Goal: Task Accomplishment & Management: Manage account settings

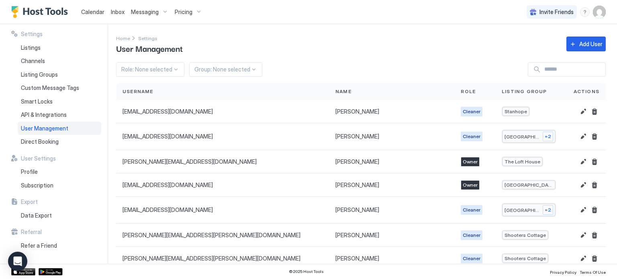
click at [299, 54] on div "Home Settings User Management Add User" at bounding box center [361, 44] width 490 height 21
click at [328, 31] on div "Settings Home Settings User Management Add User Role: None selected Group: None…" at bounding box center [366, 144] width 501 height 240
click at [57, 51] on div "Listings" at bounding box center [60, 48] width 84 height 14
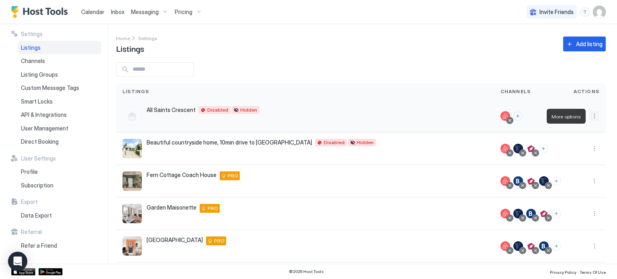
click at [595, 117] on button "More options" at bounding box center [595, 116] width 10 height 10
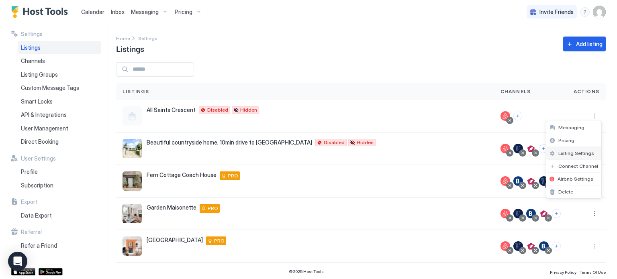
click at [577, 154] on span "Listing Settings" at bounding box center [577, 153] width 36 height 6
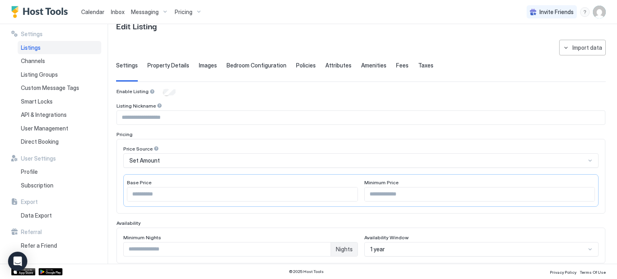
scroll to position [23, 0]
click at [160, 117] on input "Input Field" at bounding box center [361, 117] width 488 height 14
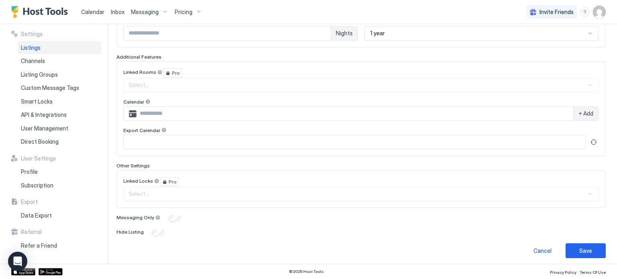
scroll to position [240, 0]
type input "**********"
click at [580, 248] on div "Save" at bounding box center [586, 250] width 13 height 8
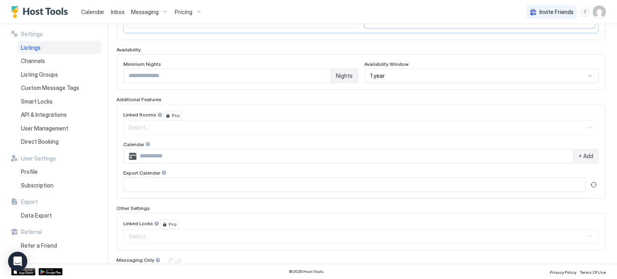
scroll to position [199, 0]
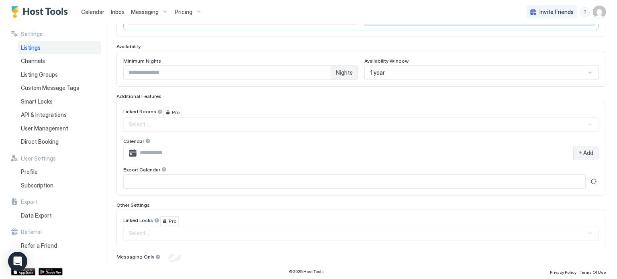
type input "***"
click at [205, 82] on div "Minimum Nights * Nights Availability Window 1 year" at bounding box center [361, 69] width 489 height 36
click at [168, 66] on input "*" at bounding box center [227, 73] width 207 height 14
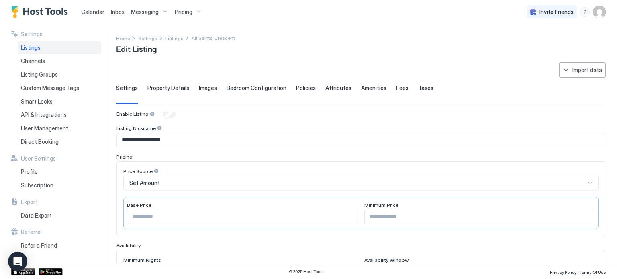
scroll to position [240, 0]
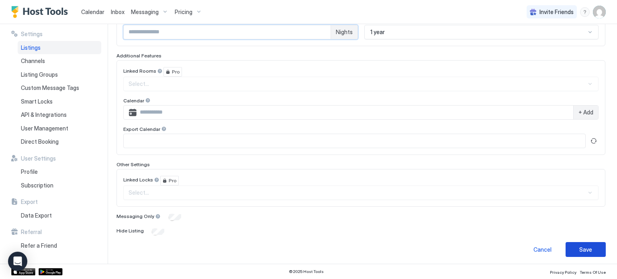
type input "*"
click at [586, 246] on div "Save" at bounding box center [586, 250] width 13 height 8
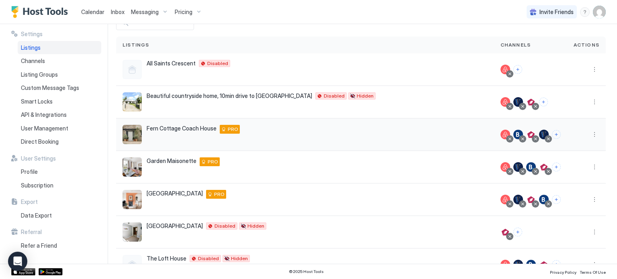
scroll to position [45, 0]
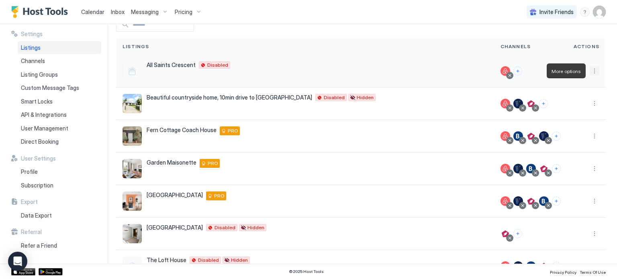
click at [596, 73] on button "More options" at bounding box center [595, 71] width 10 height 10
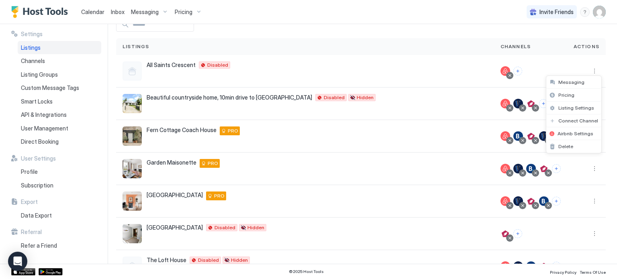
click at [217, 63] on div at bounding box center [308, 139] width 617 height 279
click at [95, 14] on span "Calendar" at bounding box center [92, 11] width 23 height 7
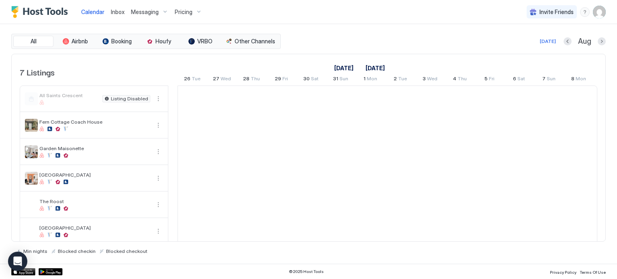
scroll to position [0, 447]
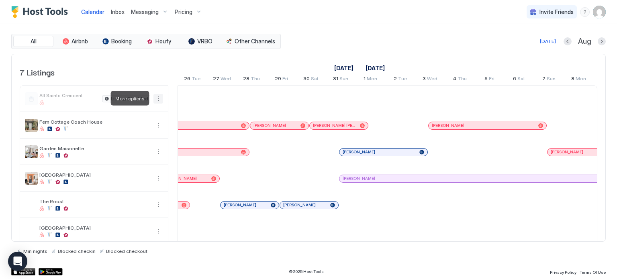
click at [161, 99] on button "More options" at bounding box center [159, 99] width 10 height 10
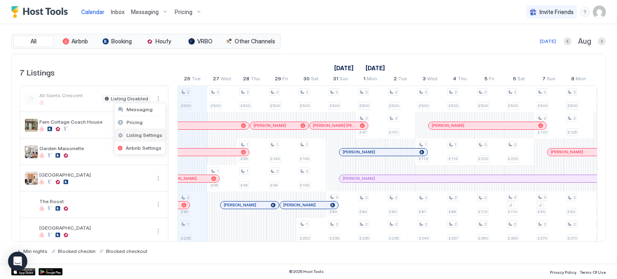
click at [154, 136] on span "Listing Settings" at bounding box center [145, 135] width 36 height 6
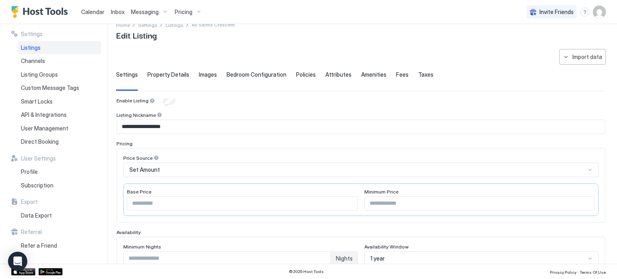
scroll to position [12, 0]
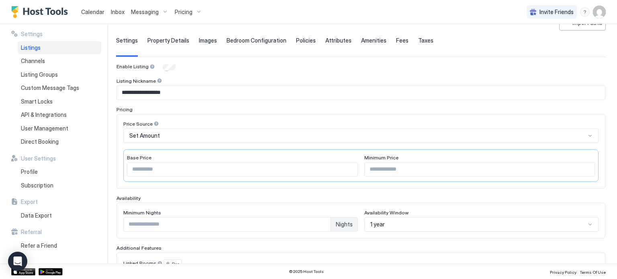
scroll to position [47, 0]
click at [94, 14] on span "Calendar" at bounding box center [92, 11] width 23 height 7
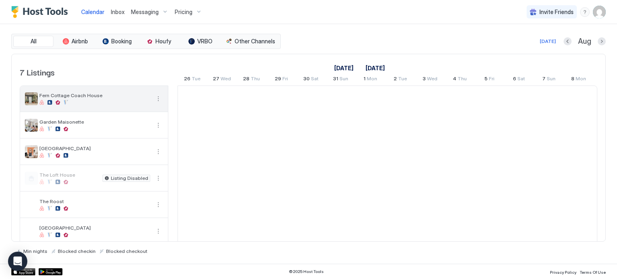
scroll to position [0, 447]
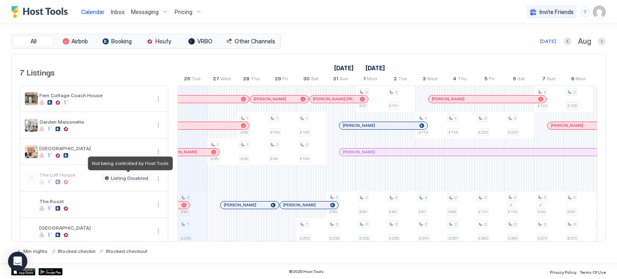
click at [139, 178] on span "Listing Disabled" at bounding box center [129, 178] width 37 height 0
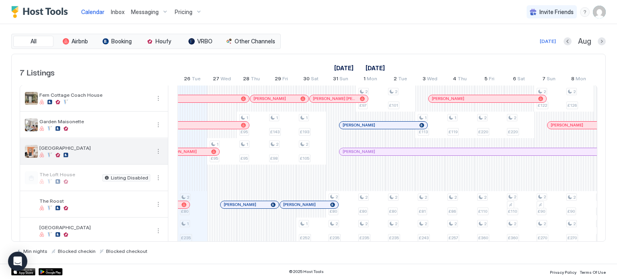
scroll to position [29, 0]
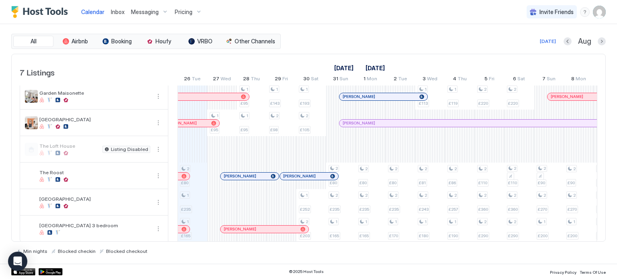
click at [600, 14] on img "User profile" at bounding box center [599, 12] width 13 height 13
click at [537, 48] on div "Settings" at bounding box center [555, 45] width 102 height 14
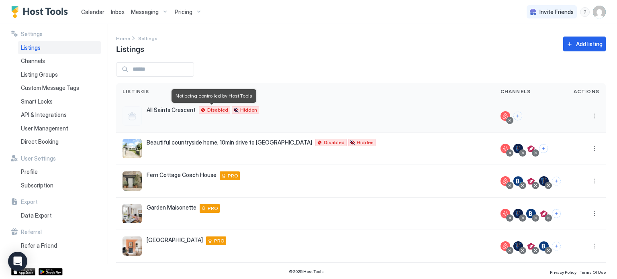
click at [211, 110] on span "Disabled" at bounding box center [217, 110] width 21 height 0
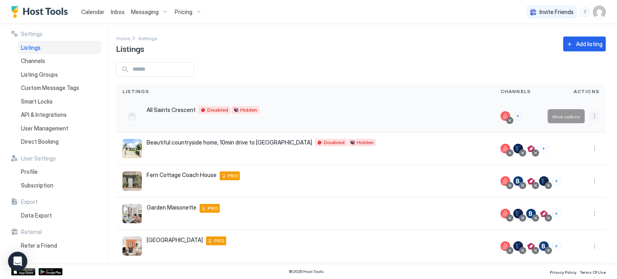
click at [597, 115] on button "More options" at bounding box center [595, 116] width 10 height 10
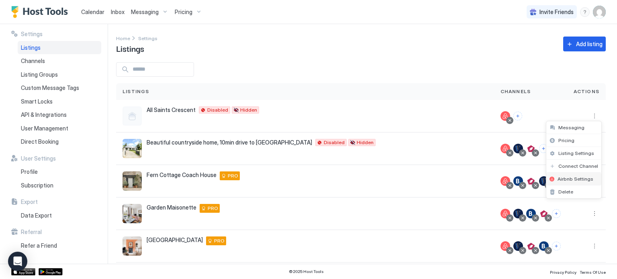
click at [589, 180] on span "Airbnb Settings" at bounding box center [576, 179] width 36 height 6
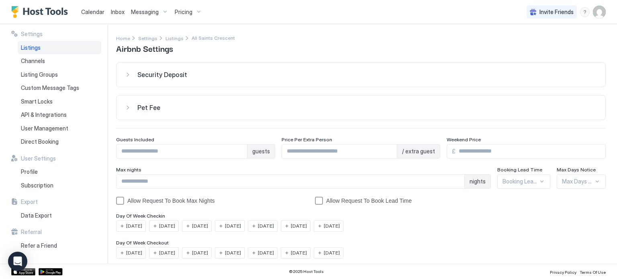
click at [600, 10] on img "User profile" at bounding box center [599, 12] width 13 height 13
click at [576, 43] on div "Settings" at bounding box center [555, 45] width 102 height 14
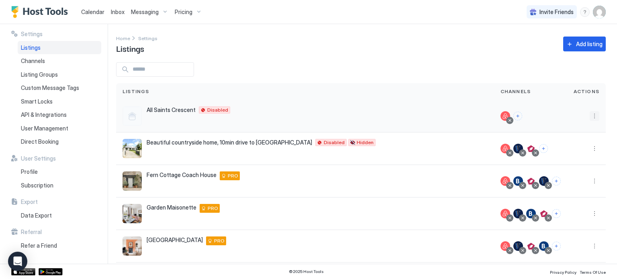
click at [593, 117] on button "More options" at bounding box center [595, 116] width 10 height 10
click at [583, 154] on span "Listing Settings" at bounding box center [577, 153] width 36 height 6
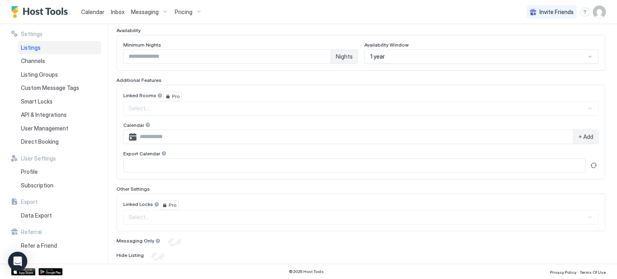
scroll to position [240, 0]
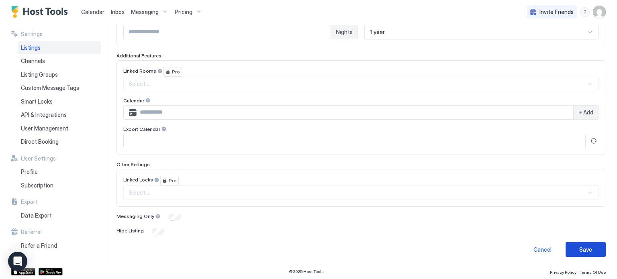
click at [582, 249] on div "Save" at bounding box center [586, 250] width 13 height 8
click at [580, 246] on div "Save" at bounding box center [586, 250] width 13 height 8
click at [375, 208] on div "**********" at bounding box center [361, 53] width 489 height 365
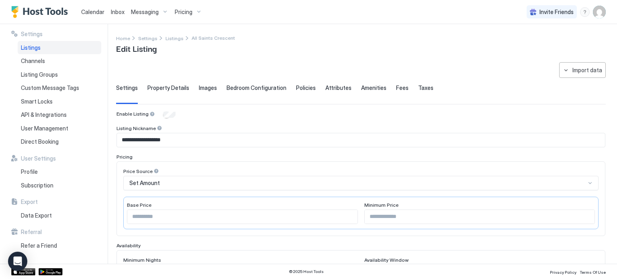
scroll to position [240, 0]
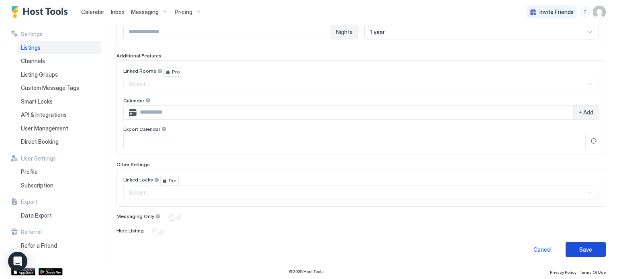
click at [585, 249] on div "Save" at bounding box center [586, 250] width 13 height 8
click at [599, 13] on img "User profile" at bounding box center [599, 12] width 13 height 13
click at [265, 17] on div at bounding box center [308, 139] width 617 height 279
click at [90, 15] on span "Calendar" at bounding box center [92, 11] width 23 height 7
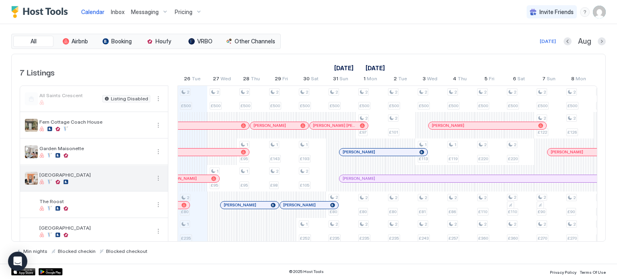
scroll to position [29, 0]
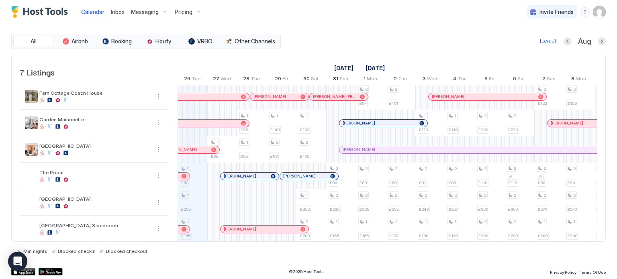
click at [117, 13] on span "Inbox" at bounding box center [118, 11] width 14 height 7
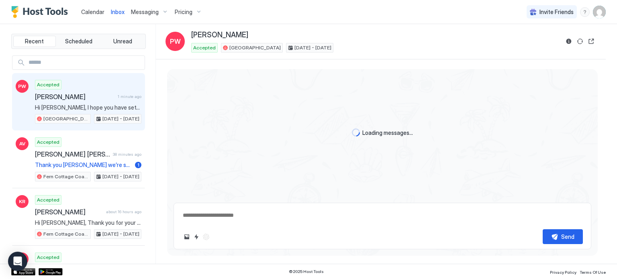
type textarea "*"
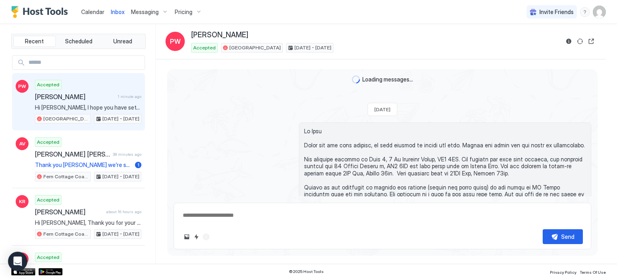
scroll to position [539, 0]
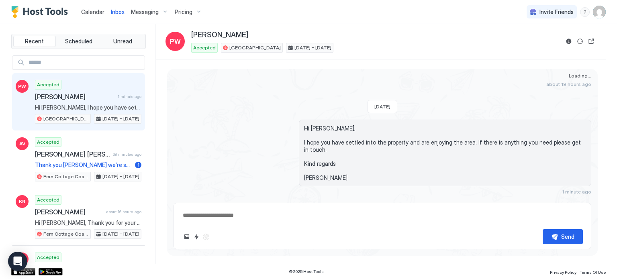
click at [102, 14] on span "Calendar" at bounding box center [92, 11] width 23 height 7
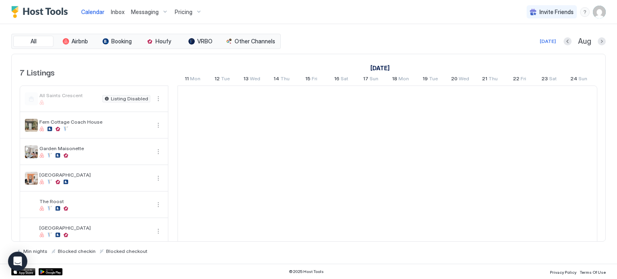
scroll to position [0, 447]
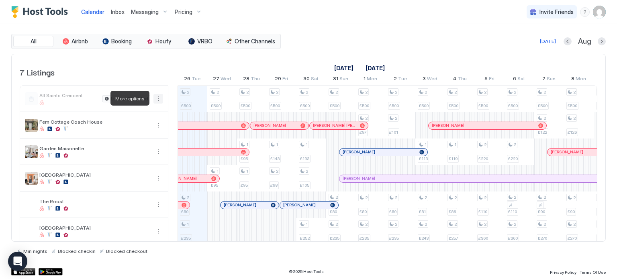
click at [157, 101] on button "More options" at bounding box center [159, 99] width 10 height 10
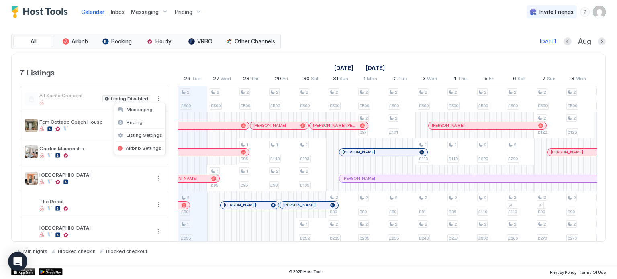
click at [139, 100] on div at bounding box center [308, 139] width 617 height 279
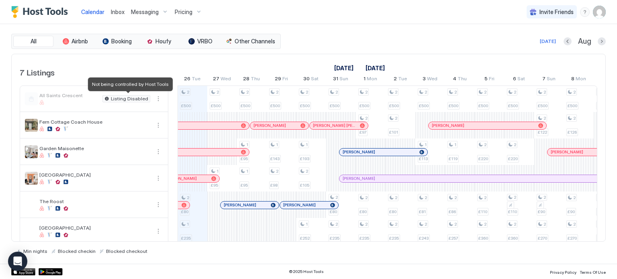
click at [142, 99] on span "Listing Disabled" at bounding box center [129, 99] width 37 height 0
click at [162, 67] on div "7 Listings" at bounding box center [94, 66] width 149 height 24
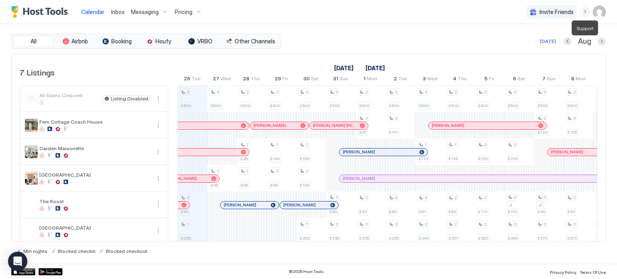
click at [587, 14] on div "menu" at bounding box center [585, 12] width 10 height 10
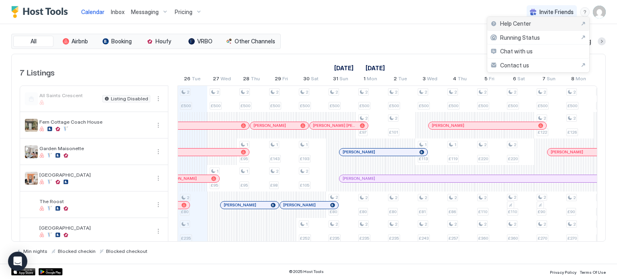
click at [519, 24] on span "Help Center" at bounding box center [515, 23] width 31 height 7
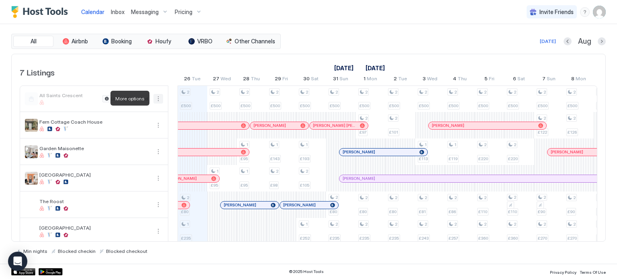
click at [158, 99] on button "More options" at bounding box center [159, 99] width 10 height 10
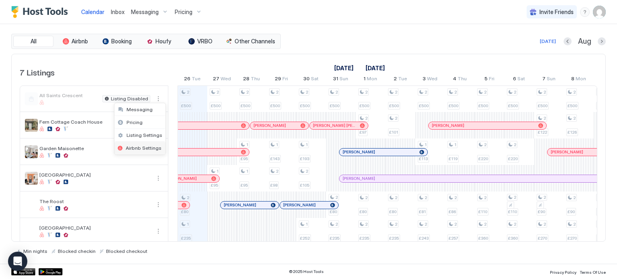
click at [147, 146] on span "Airbnb Settings" at bounding box center [144, 148] width 36 height 6
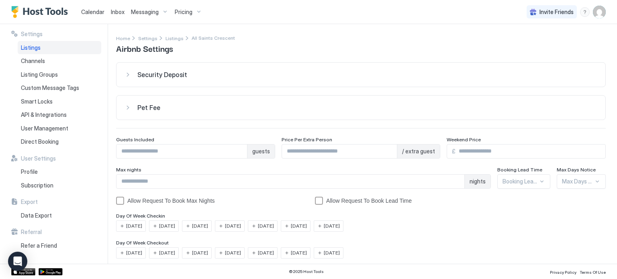
click at [97, 12] on span "Calendar" at bounding box center [92, 11] width 23 height 7
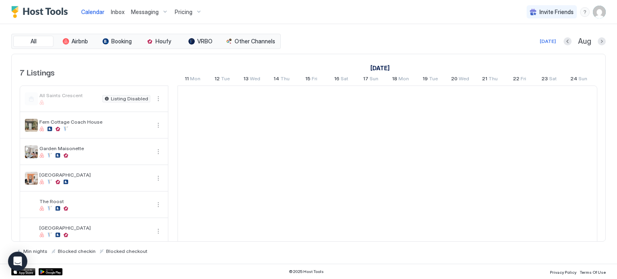
scroll to position [0, 447]
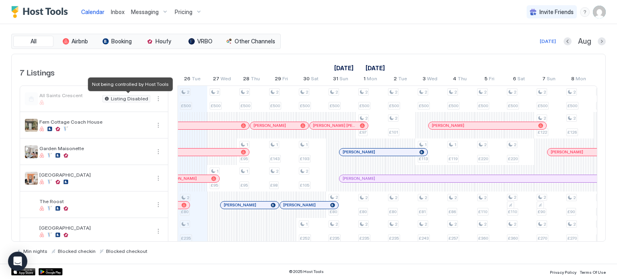
click at [143, 99] on span "Listing Disabled" at bounding box center [129, 99] width 37 height 0
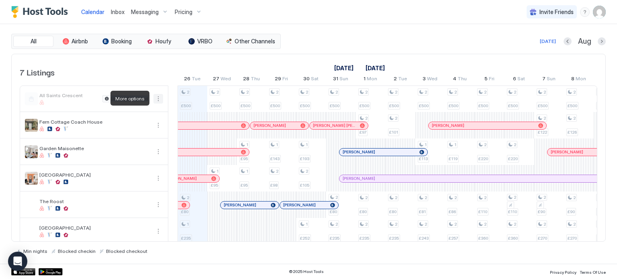
click at [158, 98] on button "More options" at bounding box center [159, 99] width 10 height 10
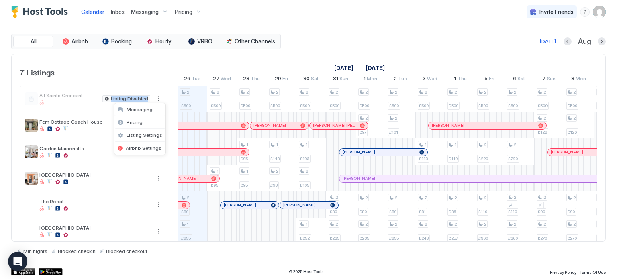
click at [158, 88] on div at bounding box center [308, 139] width 617 height 279
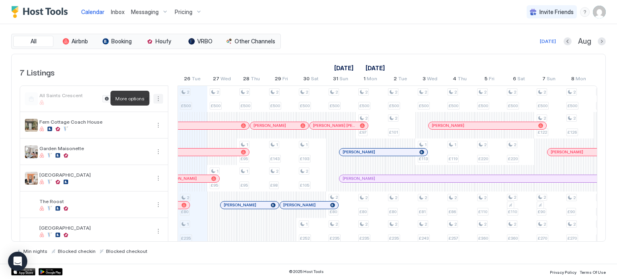
click at [159, 102] on button "More options" at bounding box center [159, 99] width 10 height 10
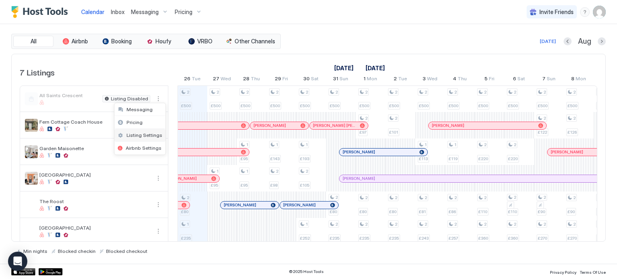
click at [154, 135] on span "Listing Settings" at bounding box center [145, 135] width 36 height 6
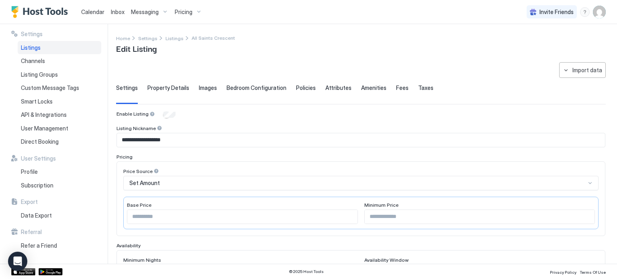
click at [144, 11] on span "Messaging" at bounding box center [145, 11] width 28 height 7
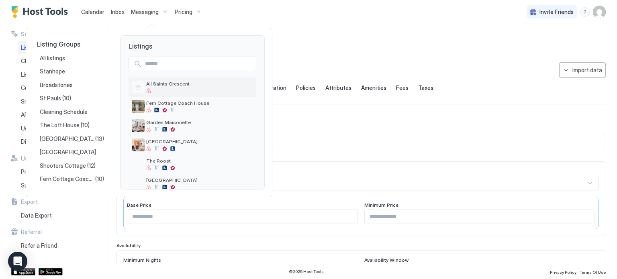
click at [175, 84] on span "All Saints Crescent" at bounding box center [199, 84] width 107 height 6
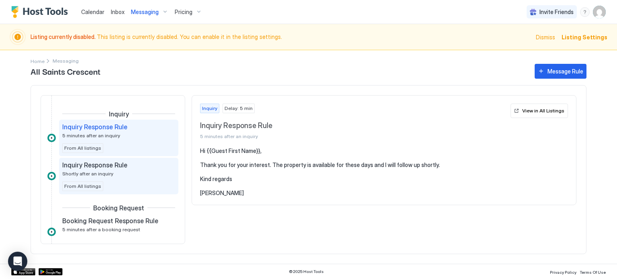
click at [123, 172] on div "Inquiry Response Rule Shortly after an inquiry" at bounding box center [113, 169] width 102 height 16
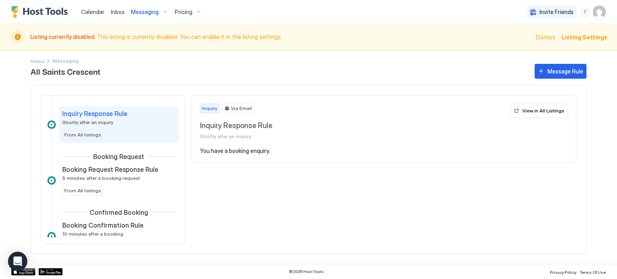
scroll to position [52, 0]
click at [123, 172] on div "Booking Request Response Rule 5 minutes after a booking request" at bounding box center [113, 173] width 102 height 16
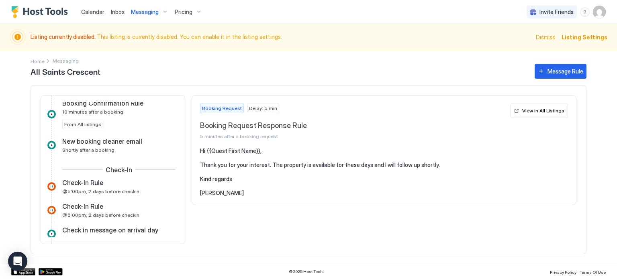
scroll to position [175, 0]
click at [130, 154] on div "Inquiry Inquiry Response Rule 5 minutes after an inquiry From All listings Inqu…" at bounding box center [112, 255] width 131 height 640
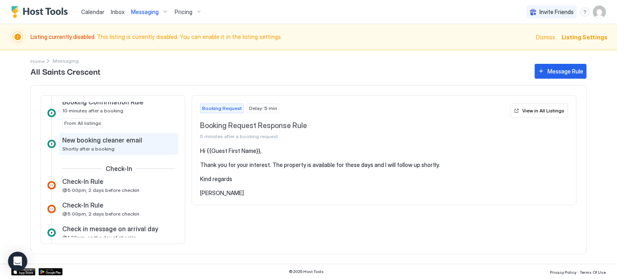
click at [135, 144] on div "New booking cleaner email Shortly after a booking" at bounding box center [113, 144] width 102 height 16
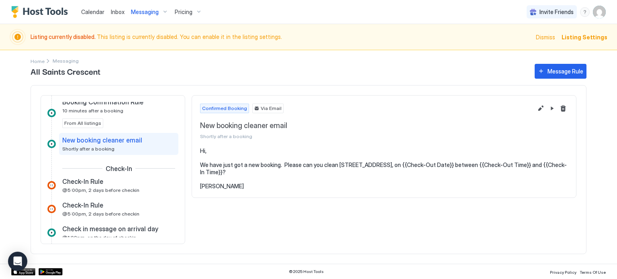
drag, startPoint x: 219, startPoint y: 186, endPoint x: 201, endPoint y: 150, distance: 39.9
click at [201, 150] on pre "Hi, We have just got a new booking. Please can you clean [STREET_ADDRESS], on {…" at bounding box center [384, 169] width 368 height 42
copy pre "Hi, We have just got a new booking. Please can you clean [STREET_ADDRESS], on {…"
click at [572, 72] on div "Message Rule" at bounding box center [566, 71] width 36 height 8
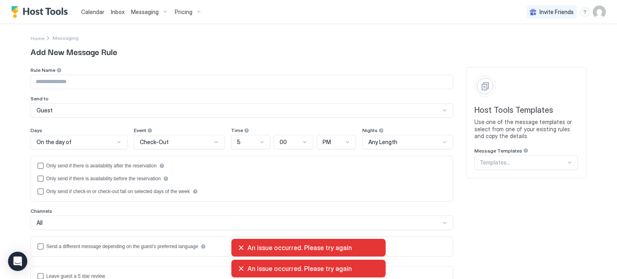
click at [81, 86] on input "Input Field" at bounding box center [242, 82] width 422 height 14
type input "*"
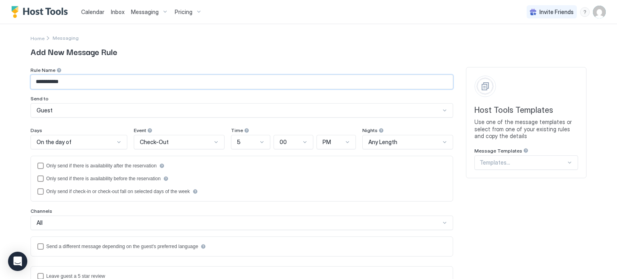
click at [139, 78] on input "**********" at bounding box center [242, 82] width 422 height 14
type input "**********"
click at [192, 67] on div "Rule Name" at bounding box center [242, 71] width 423 height 8
click at [173, 112] on div "Guest" at bounding box center [239, 110] width 404 height 7
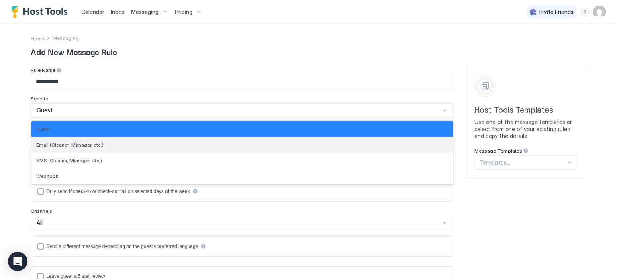
click at [156, 144] on div "Email (Cleaner, Manager, etc.)" at bounding box center [242, 145] width 412 height 6
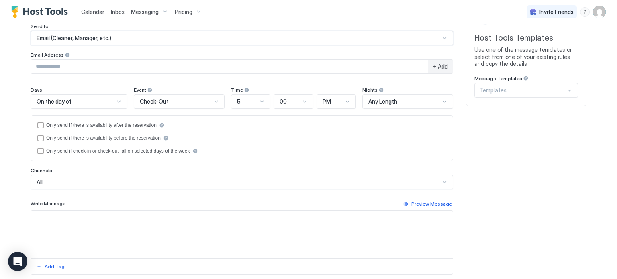
scroll to position [76, 0]
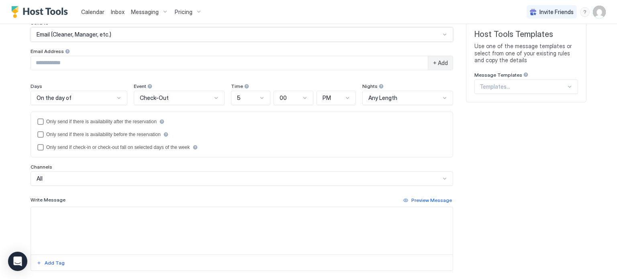
click at [180, 100] on div "Check-Out" at bounding box center [176, 97] width 72 height 7
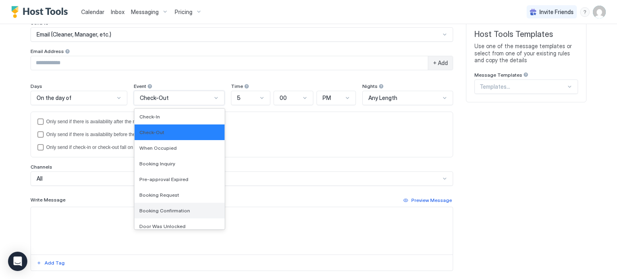
click at [189, 210] on div "Booking Confirmation" at bounding box center [179, 211] width 80 height 6
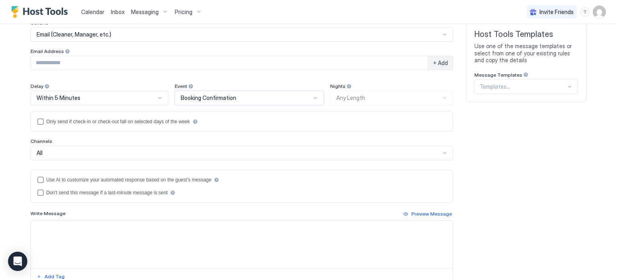
click at [120, 238] on textarea "Input Field" at bounding box center [242, 244] width 422 height 47
paste textarea "**********"
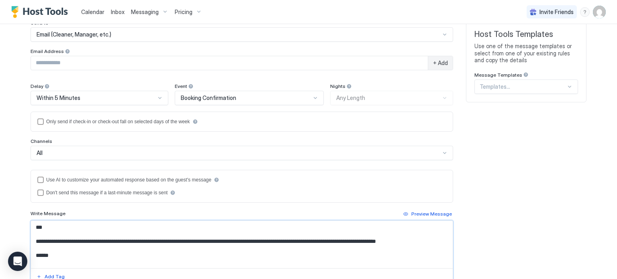
click at [59, 227] on textarea "**********" at bounding box center [242, 244] width 422 height 47
click at [91, 254] on textarea "**********" at bounding box center [242, 244] width 422 height 47
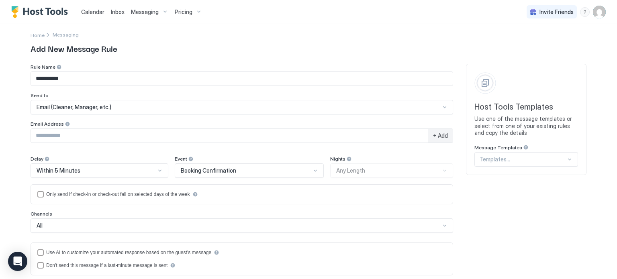
scroll to position [4, 0]
type textarea "**********"
click at [125, 134] on input "Input Field" at bounding box center [229, 136] width 397 height 14
paste input "**********"
type input "**********"
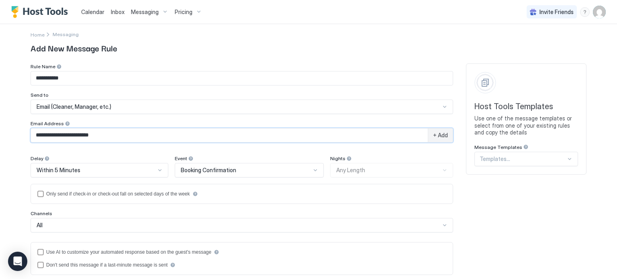
click at [496, 195] on div "**********" at bounding box center [309, 251] width 556 height 375
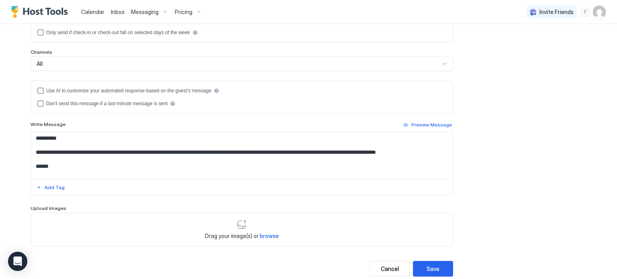
scroll to position [195, 0]
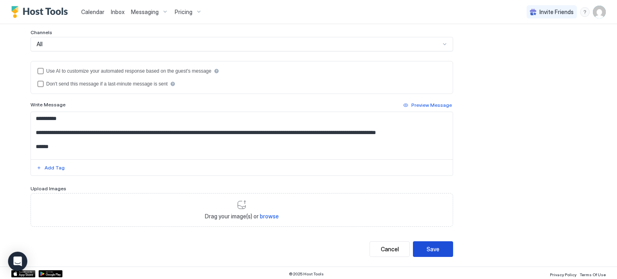
click at [432, 250] on div "Save" at bounding box center [433, 249] width 13 height 8
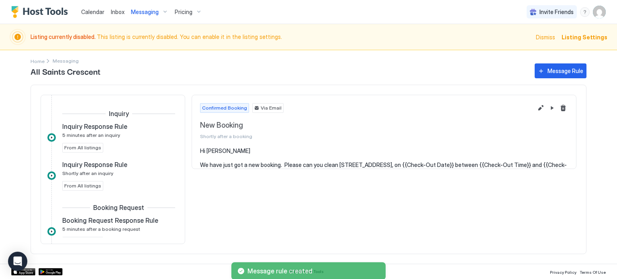
scroll to position [172, 0]
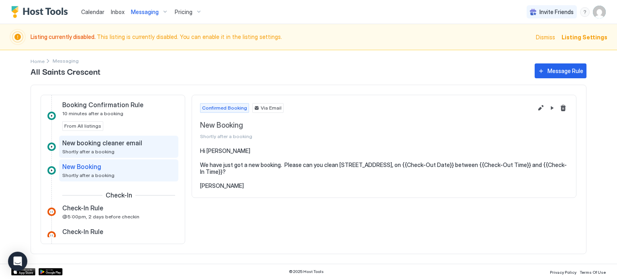
click at [119, 145] on span "New booking cleaner email" at bounding box center [102, 143] width 80 height 8
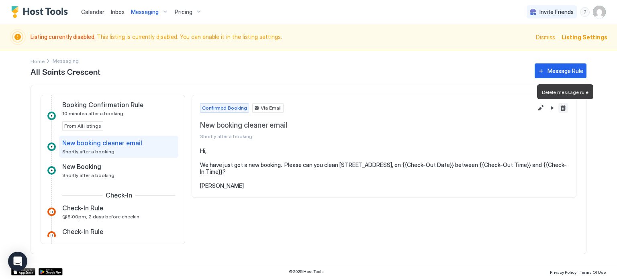
click at [566, 109] on button "Delete message rule" at bounding box center [564, 108] width 10 height 10
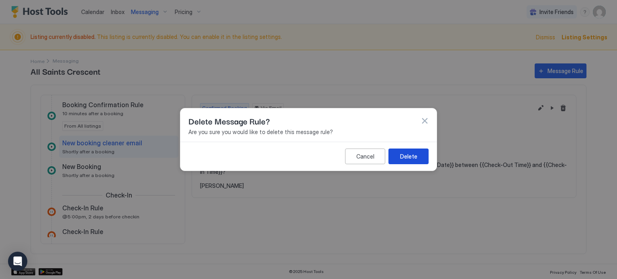
click at [420, 160] on button "Delete" at bounding box center [409, 157] width 40 height 16
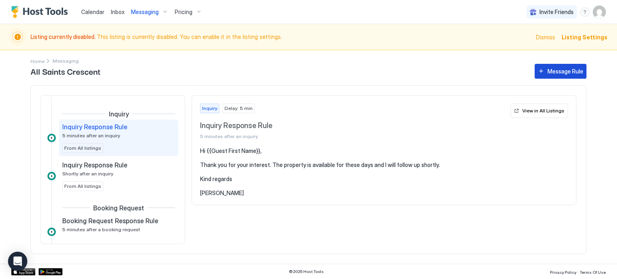
click at [556, 74] on div "Message Rule" at bounding box center [566, 71] width 36 height 8
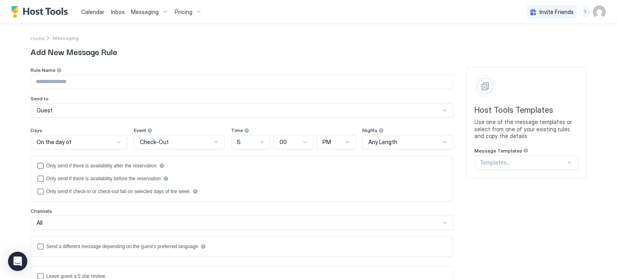
click at [141, 84] on input "Input Field" at bounding box center [242, 82] width 422 height 14
type input "*"
type input "**********"
click at [271, 205] on div "Days On the day of Event Check-Out Time 5 00 PM Nights Any Length Only send if …" at bounding box center [242, 191] width 423 height 129
click at [117, 114] on div "Guest" at bounding box center [242, 110] width 423 height 14
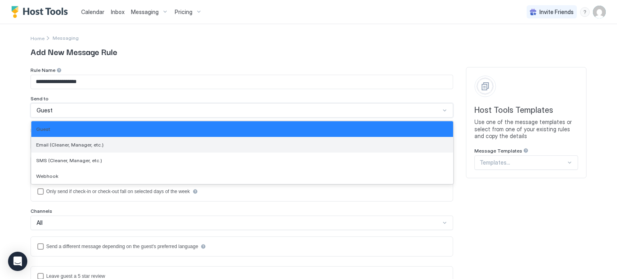
click at [115, 146] on div "Email (Cleaner, Manager, etc.)" at bounding box center [242, 145] width 412 height 6
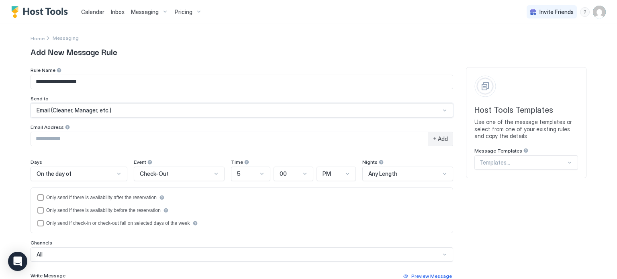
click at [105, 139] on input "Input Field" at bounding box center [229, 139] width 397 height 14
paste input "**********"
type input "**********"
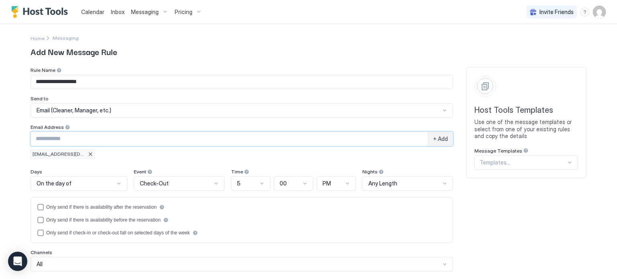
click at [344, 224] on div "Only send if there is availability after the reservation Only send if there is …" at bounding box center [241, 220] width 409 height 32
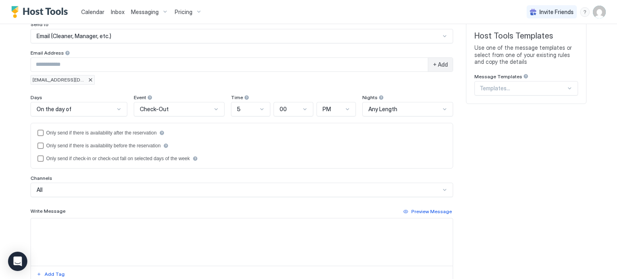
scroll to position [75, 0]
click at [169, 238] on textarea "Input Field" at bounding box center [242, 241] width 422 height 47
paste textarea "**********"
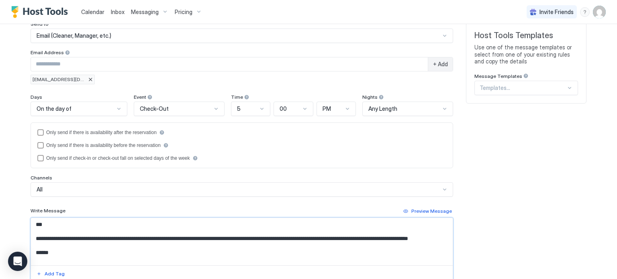
scroll to position [1, 0]
click at [89, 218] on textarea "**********" at bounding box center [242, 241] width 422 height 47
drag, startPoint x: 324, startPoint y: 236, endPoint x: 171, endPoint y: 238, distance: 153.2
click at [171, 238] on textarea "**********" at bounding box center [242, 241] width 422 height 47
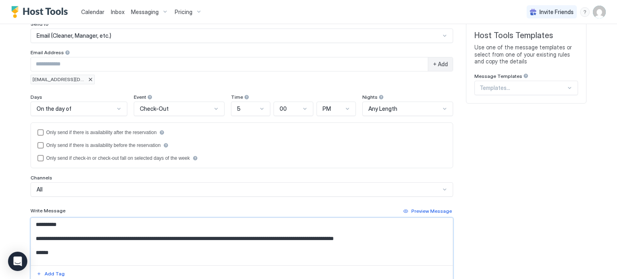
click at [192, 250] on textarea "**********" at bounding box center [242, 241] width 422 height 47
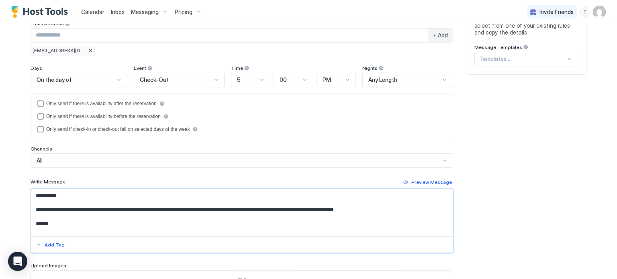
scroll to position [181, 0]
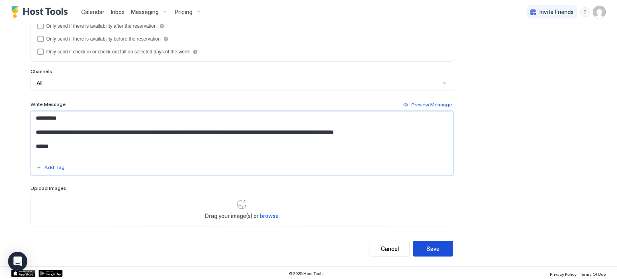
type textarea "**********"
click at [440, 252] on button "Save" at bounding box center [433, 249] width 40 height 16
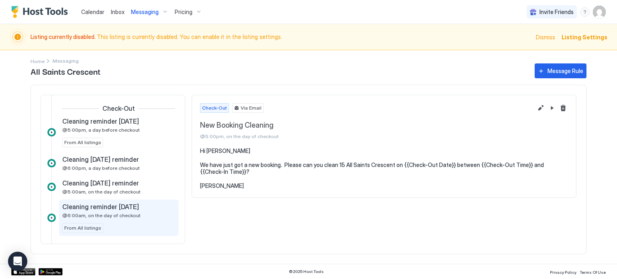
scroll to position [362, 0]
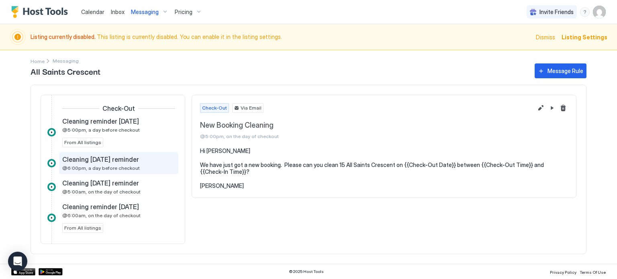
click at [148, 167] on div "Cleaning [DATE] reminder @6:00pm, a day before checkout" at bounding box center [113, 164] width 102 height 16
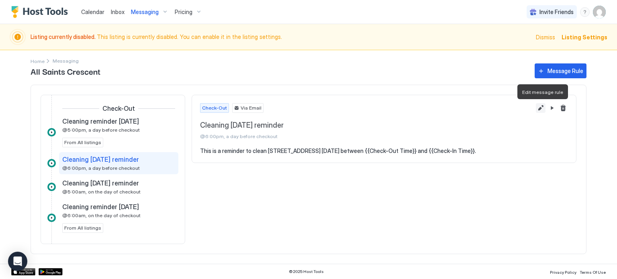
click at [540, 108] on button "Edit message rule" at bounding box center [541, 108] width 10 height 10
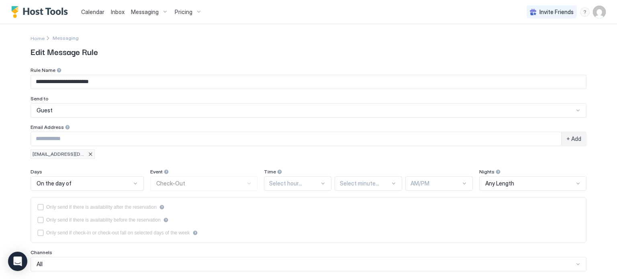
type textarea "**********"
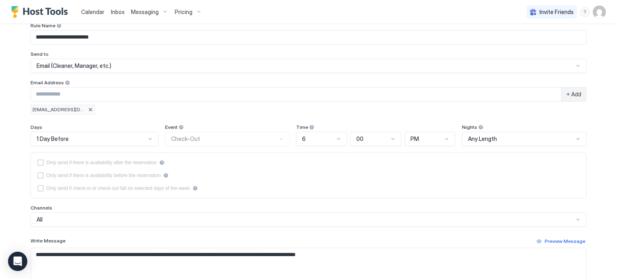
scroll to position [43, 0]
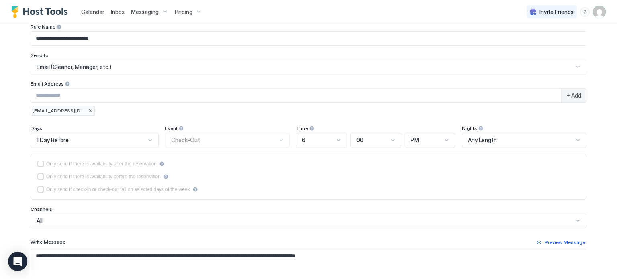
click at [78, 96] on input "Input Field" at bounding box center [296, 96] width 531 height 14
paste input "**********"
type input "**********"
click at [327, 113] on div "[EMAIL_ADDRESS][DOMAIN_NAME] [EMAIL_ADDRESS][DOMAIN_NAME]" at bounding box center [309, 111] width 556 height 10
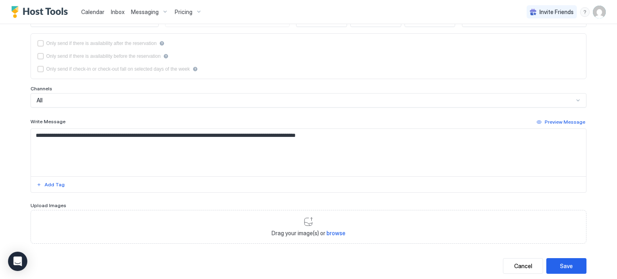
scroll to position [167, 0]
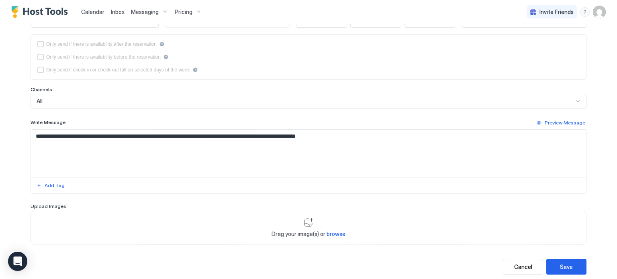
scroll to position [181, 0]
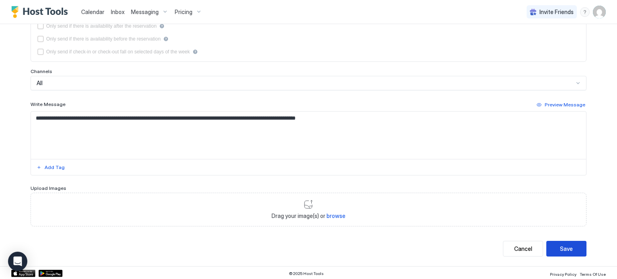
click at [567, 248] on div "Save" at bounding box center [566, 249] width 13 height 8
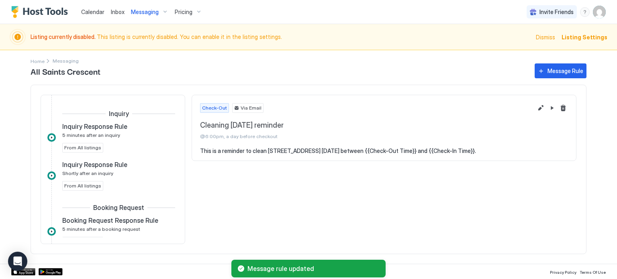
scroll to position [354, 0]
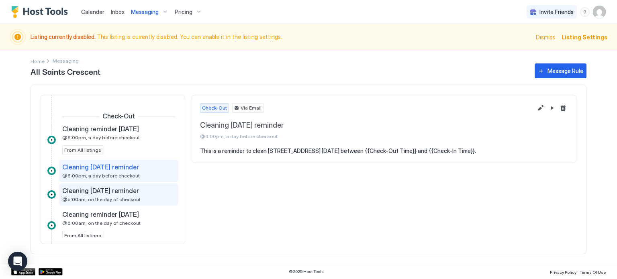
click at [150, 193] on div "Cleaning [DATE] reminder" at bounding box center [113, 191] width 102 height 8
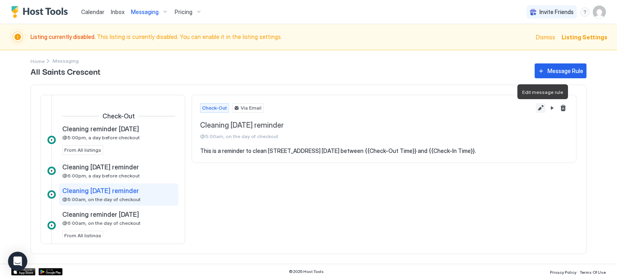
click at [539, 107] on button "Edit message rule" at bounding box center [541, 108] width 10 height 10
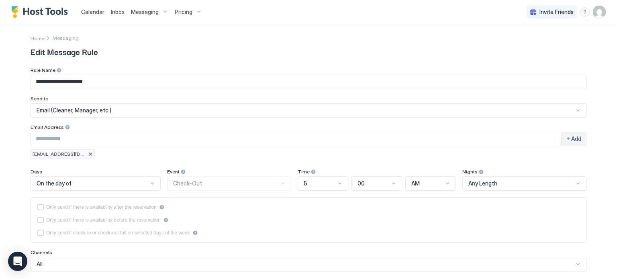
click at [122, 132] on input "Input Field" at bounding box center [296, 139] width 531 height 14
paste input "**********"
type input "**********"
click at [208, 123] on div "**********" at bounding box center [309, 113] width 556 height 92
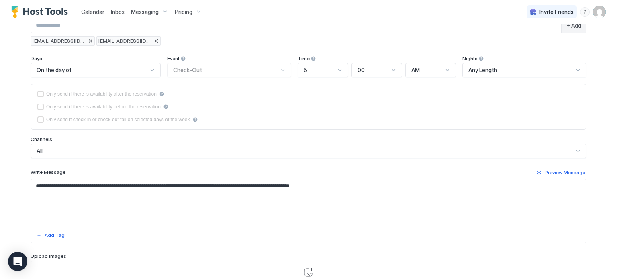
scroll to position [181, 0]
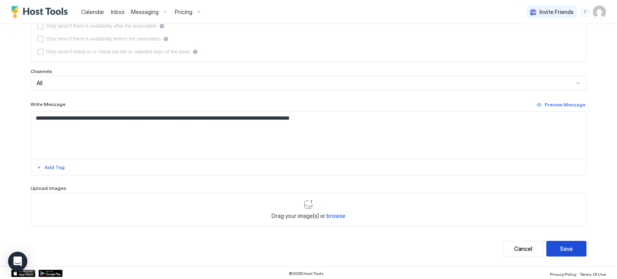
click at [568, 246] on div "Save" at bounding box center [566, 249] width 13 height 8
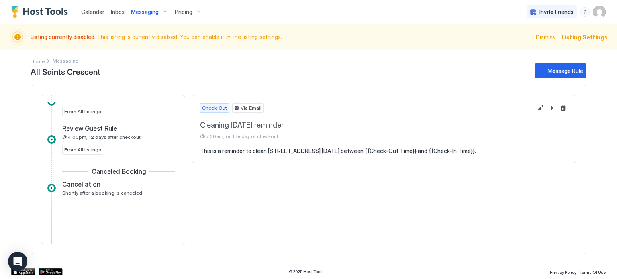
scroll to position [540, 0]
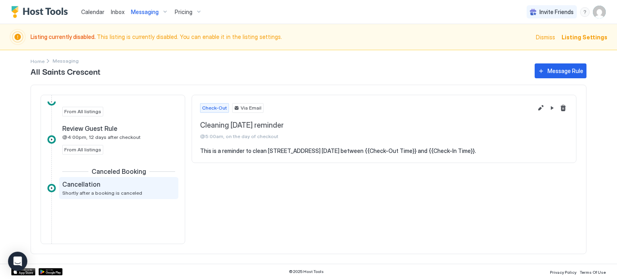
click at [138, 188] on div "Cancellation Shortly after a booking is canceled" at bounding box center [113, 188] width 102 height 16
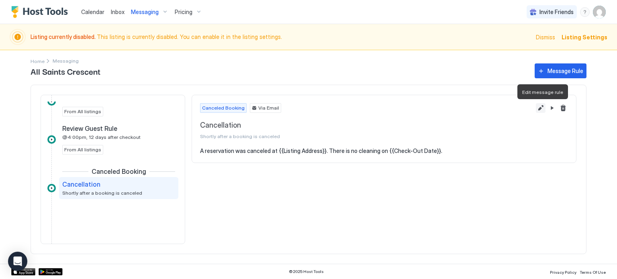
click at [541, 108] on button "Edit message rule" at bounding box center [541, 108] width 10 height 10
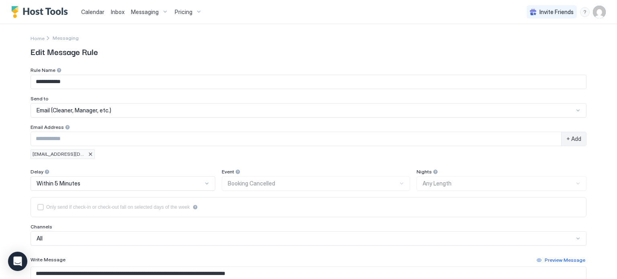
click at [191, 142] on input "Input Field" at bounding box center [296, 139] width 531 height 14
paste input "**********"
type input "**********"
paste input "**********"
type input "**********"
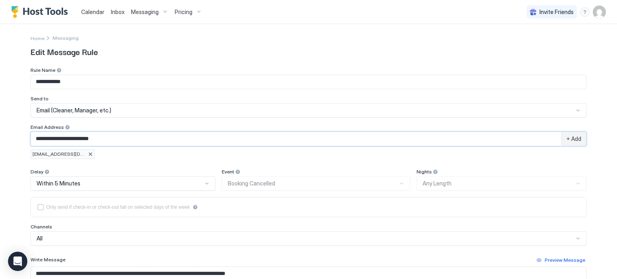
click at [317, 157] on div "[EMAIL_ADDRESS][DOMAIN_NAME]" at bounding box center [309, 155] width 556 height 10
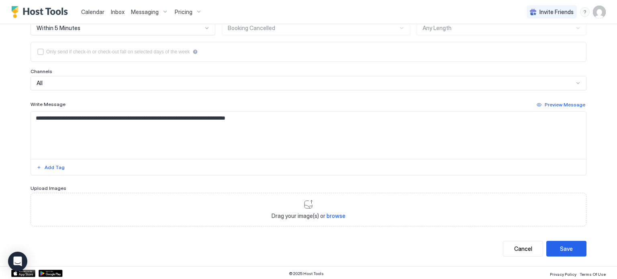
scroll to position [155, 0]
click at [563, 251] on div "Save" at bounding box center [566, 249] width 13 height 8
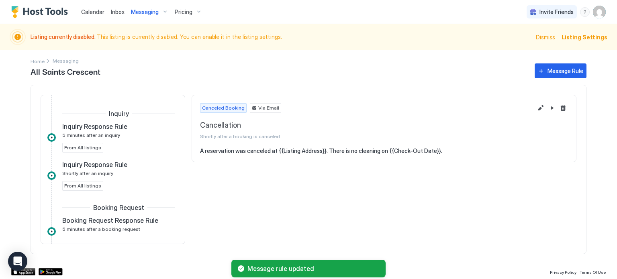
scroll to position [542, 0]
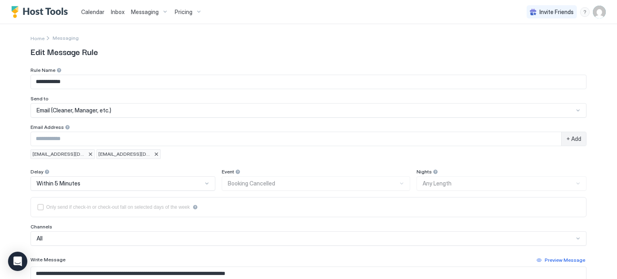
click at [139, 11] on span "Messaging" at bounding box center [145, 11] width 28 height 7
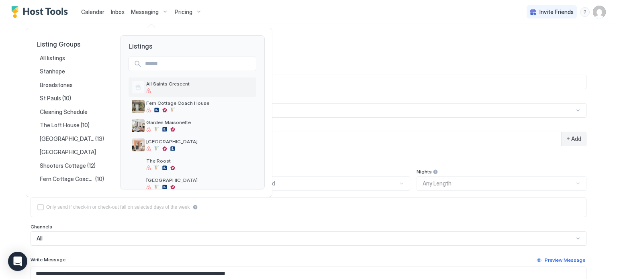
click at [179, 90] on div at bounding box center [199, 90] width 107 height 5
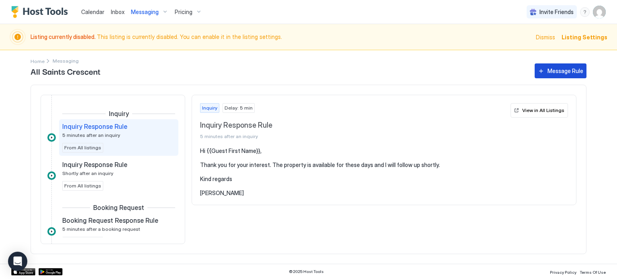
click at [574, 70] on div "Message Rule" at bounding box center [566, 71] width 36 height 8
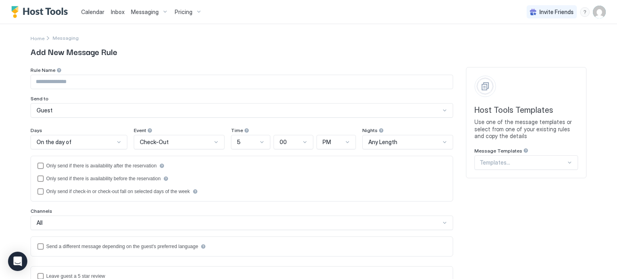
click at [521, 158] on div "Templates..." at bounding box center [527, 163] width 104 height 14
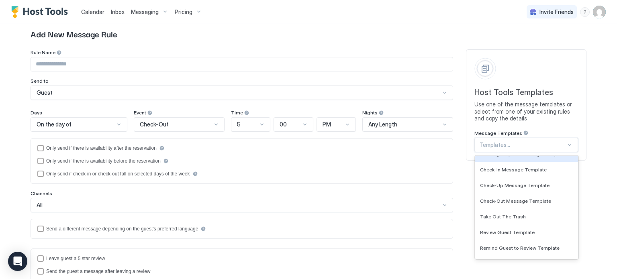
scroll to position [73, 0]
click at [537, 170] on span "Check-In Message Template" at bounding box center [513, 169] width 67 height 6
type input "**********"
type textarea "**********"
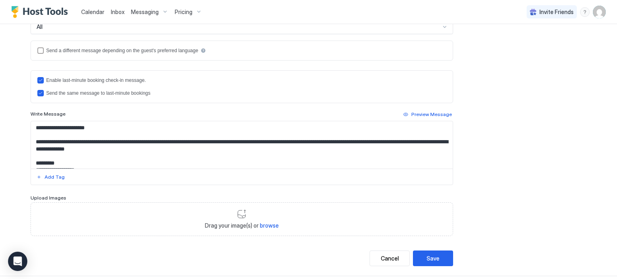
scroll to position [206, 0]
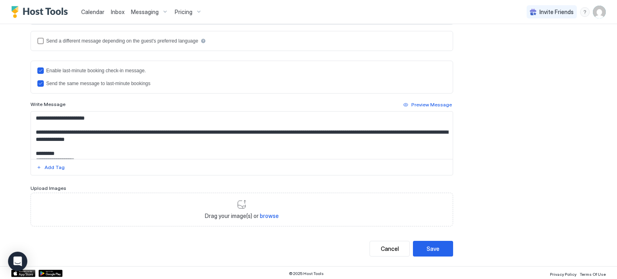
click at [102, 127] on textarea "**********" at bounding box center [242, 135] width 422 height 47
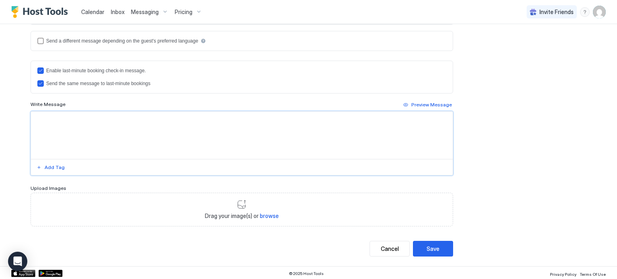
paste textarea "**********"
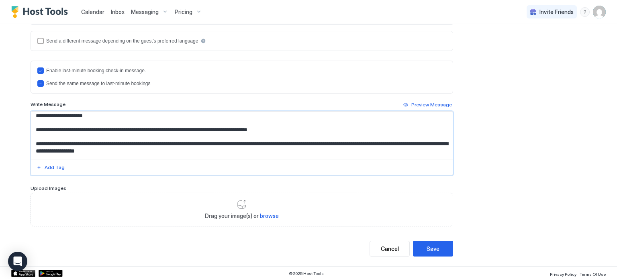
scroll to position [0, 0]
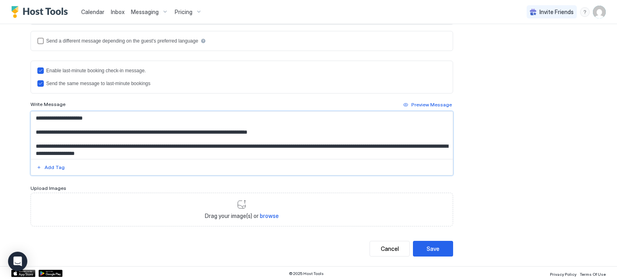
drag, startPoint x: 249, startPoint y: 144, endPoint x: 89, endPoint y: 147, distance: 159.6
click at [89, 147] on textarea "Input Field" at bounding box center [242, 135] width 422 height 47
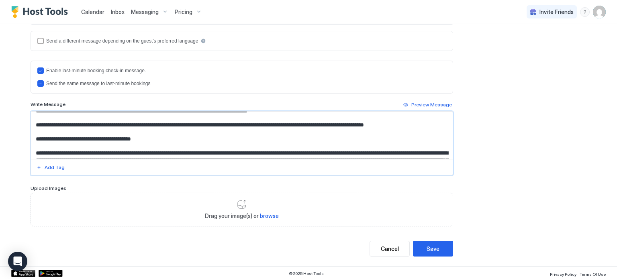
scroll to position [22, 0]
click at [159, 139] on textarea "Input Field" at bounding box center [242, 135] width 422 height 47
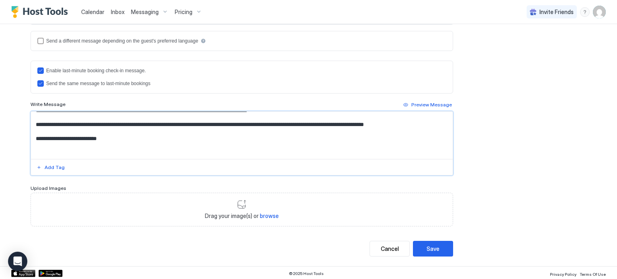
paste textarea "**********"
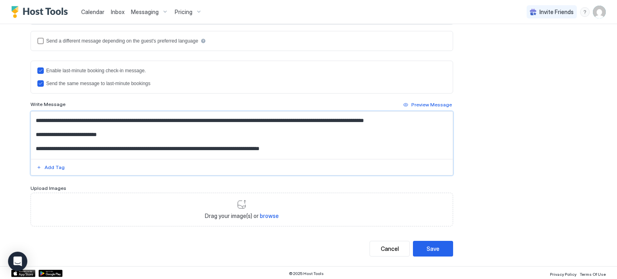
click at [142, 148] on textarea "Input Field" at bounding box center [242, 135] width 422 height 47
drag, startPoint x: 141, startPoint y: 147, endPoint x: 29, endPoint y: 148, distance: 111.8
click at [29, 148] on div "**********" at bounding box center [308, 42] width 579 height 448
click at [89, 118] on textarea "Input Field" at bounding box center [242, 135] width 422 height 47
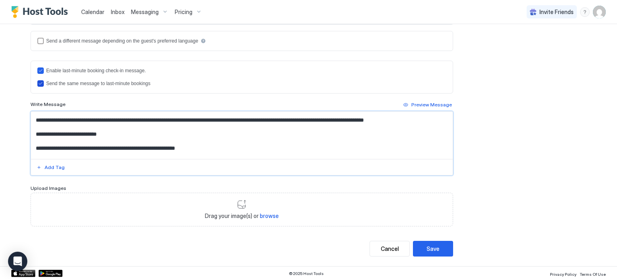
paste textarea "**********"
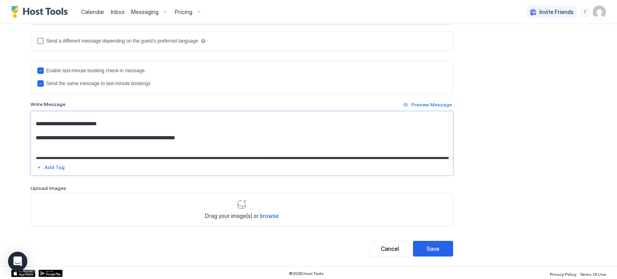
scroll to position [44, 0]
drag, startPoint x: 153, startPoint y: 135, endPoint x: 32, endPoint y: 135, distance: 121.4
click at [32, 135] on textarea "Input Field" at bounding box center [242, 135] width 422 height 47
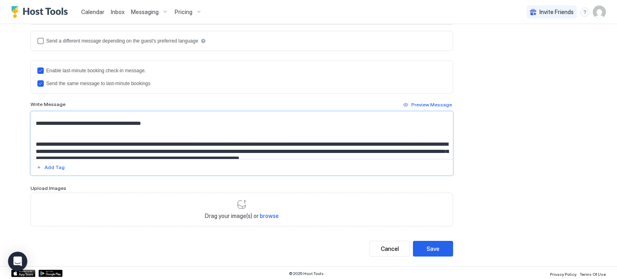
click at [80, 135] on textarea "Input Field" at bounding box center [242, 135] width 422 height 47
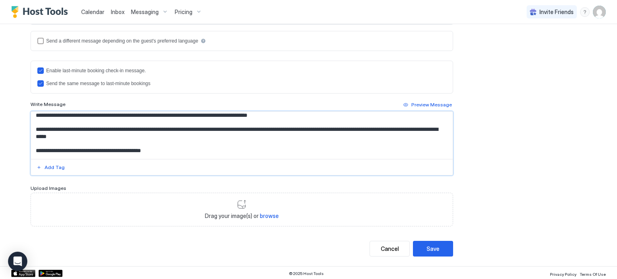
scroll to position [0, 0]
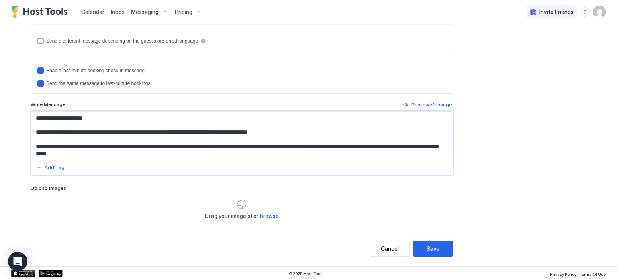
click at [90, 146] on textarea "Input Field" at bounding box center [242, 135] width 422 height 47
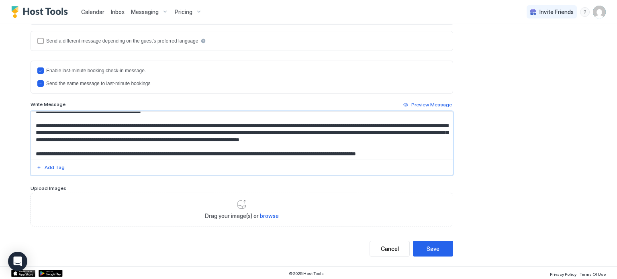
scroll to position [56, 0]
click at [193, 150] on textarea "Input Field" at bounding box center [242, 135] width 422 height 47
click at [244, 139] on textarea "Input Field" at bounding box center [242, 135] width 422 height 47
click at [192, 138] on textarea "Input Field" at bounding box center [242, 135] width 422 height 47
drag, startPoint x: 266, startPoint y: 137, endPoint x: 327, endPoint y: 141, distance: 60.8
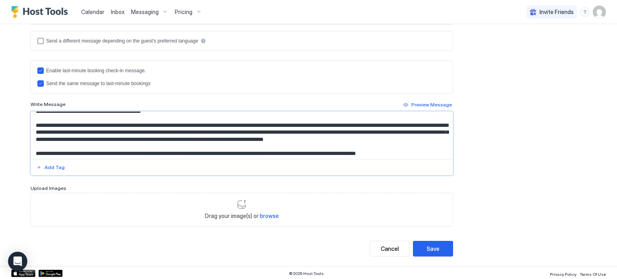
click at [327, 141] on textarea "Input Field" at bounding box center [242, 135] width 422 height 47
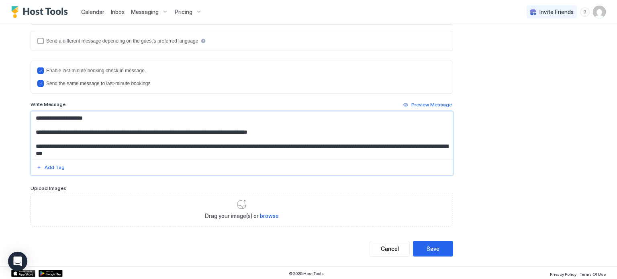
scroll to position [113, 0]
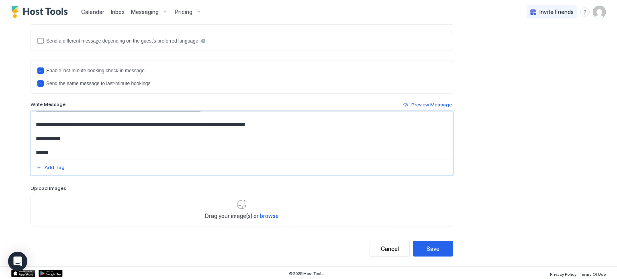
drag, startPoint x: 247, startPoint y: 143, endPoint x: 64, endPoint y: 145, distance: 183.3
click at [64, 145] on textarea "Input Field" at bounding box center [242, 135] width 422 height 47
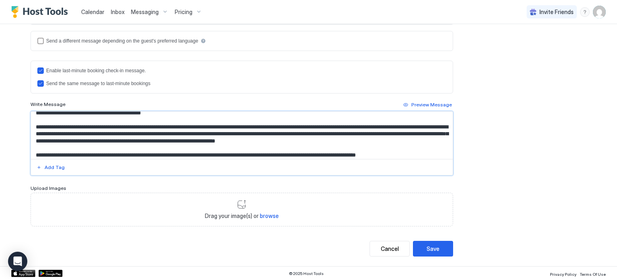
scroll to position [54, 0]
drag, startPoint x: 250, startPoint y: 133, endPoint x: 30, endPoint y: 129, distance: 219.5
click at [30, 129] on div "**********" at bounding box center [308, 42] width 579 height 448
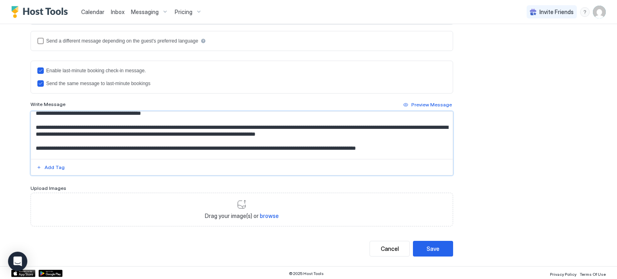
click at [221, 125] on textarea "Input Field" at bounding box center [242, 135] width 422 height 47
click at [240, 124] on textarea "Input Field" at bounding box center [242, 135] width 422 height 47
click at [355, 126] on textarea "Input Field" at bounding box center [242, 135] width 422 height 47
click at [385, 127] on textarea "Input Field" at bounding box center [242, 135] width 422 height 47
click at [403, 136] on textarea "Input Field" at bounding box center [242, 135] width 422 height 47
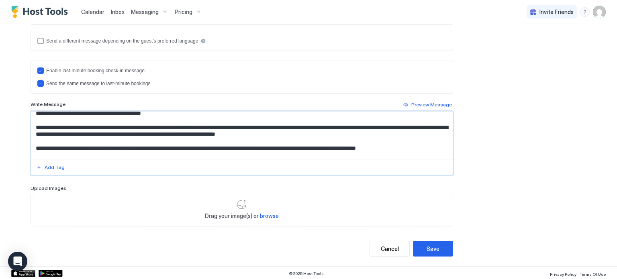
click at [393, 127] on textarea "Input Field" at bounding box center [242, 135] width 422 height 47
click at [391, 136] on textarea "Input Field" at bounding box center [242, 135] width 422 height 47
click at [394, 125] on textarea "Input Field" at bounding box center [242, 135] width 422 height 47
click at [128, 147] on textarea "Input Field" at bounding box center [242, 135] width 422 height 47
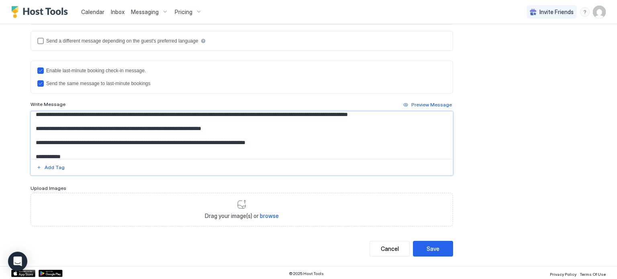
scroll to position [86, 0]
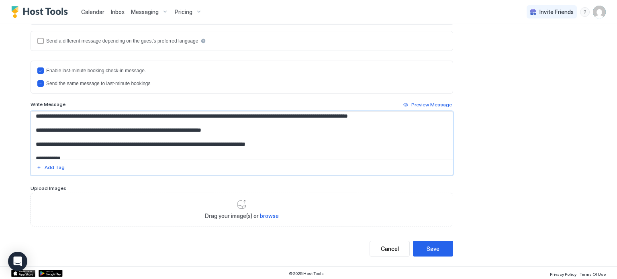
click at [150, 131] on textarea "Input Field" at bounding box center [242, 135] width 422 height 47
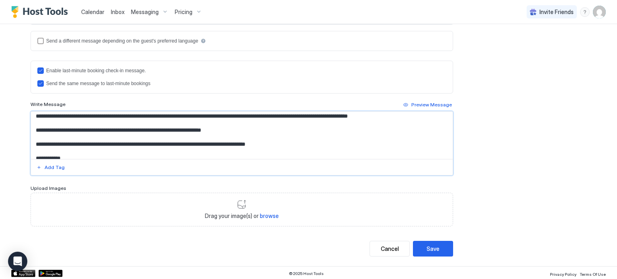
click at [150, 131] on textarea "Input Field" at bounding box center [242, 135] width 422 height 47
drag, startPoint x: 186, startPoint y: 144, endPoint x: 118, endPoint y: 144, distance: 67.9
click at [118, 144] on textarea "**********" at bounding box center [242, 135] width 422 height 47
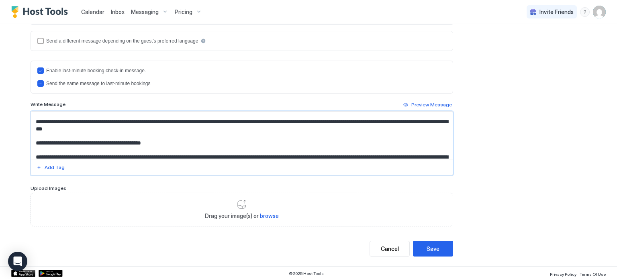
scroll to position [106, 0]
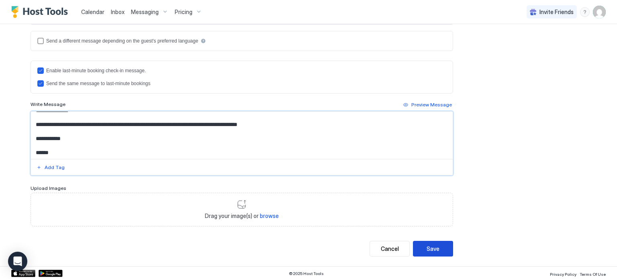
type textarea "**********"
click at [443, 245] on button "Save" at bounding box center [433, 249] width 40 height 16
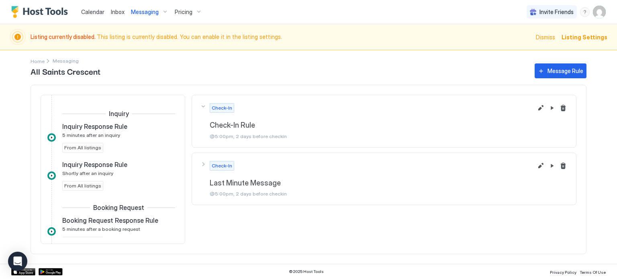
scroll to position [237, 0]
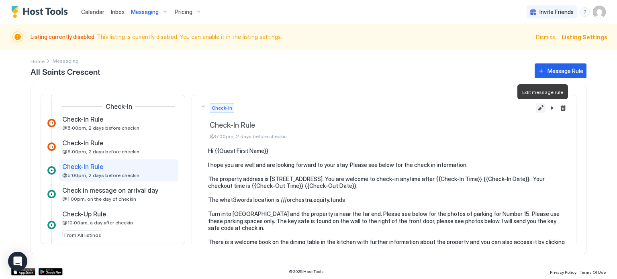
click at [540, 106] on button "Edit message rule" at bounding box center [541, 108] width 10 height 10
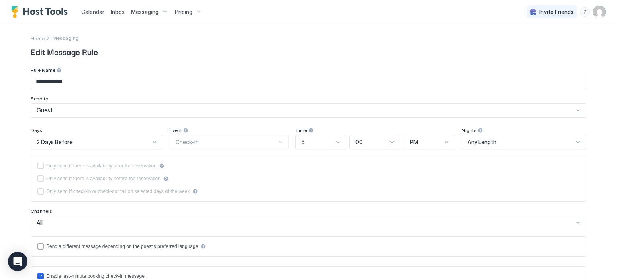
scroll to position [0, 0]
click at [154, 144] on div at bounding box center [155, 142] width 6 height 6
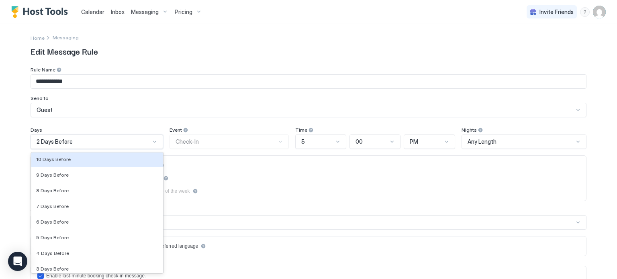
scroll to position [1129, 0]
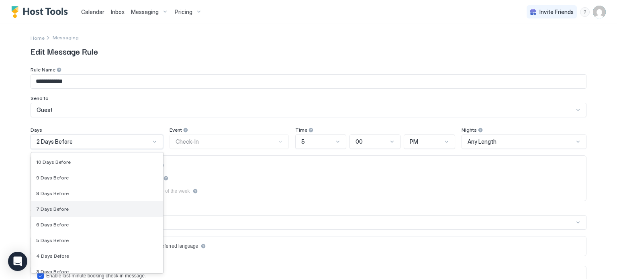
click at [134, 206] on div "7 Days Before" at bounding box center [97, 209] width 122 height 6
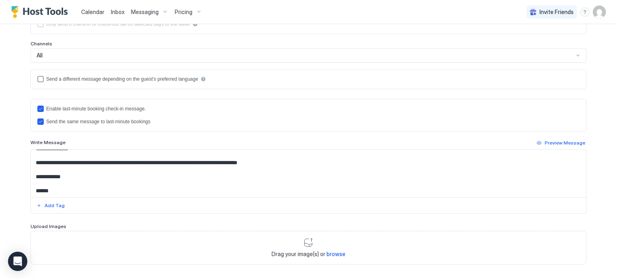
scroll to position [206, 0]
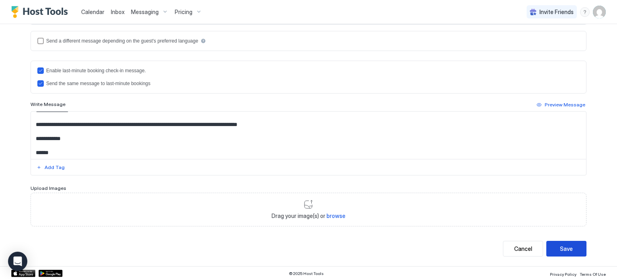
click at [571, 248] on div "Save" at bounding box center [566, 249] width 13 height 8
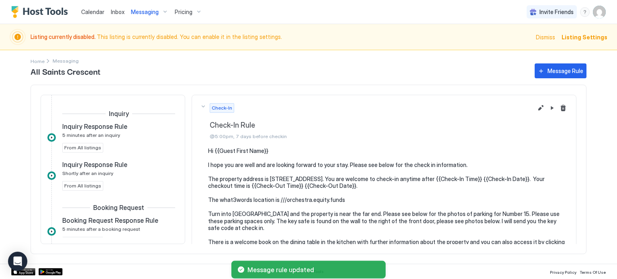
scroll to position [189, 0]
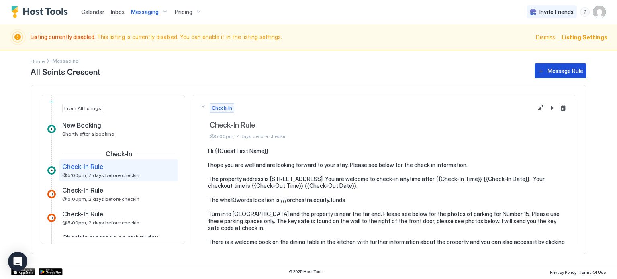
click at [574, 68] on div "Message Rule" at bounding box center [566, 71] width 36 height 8
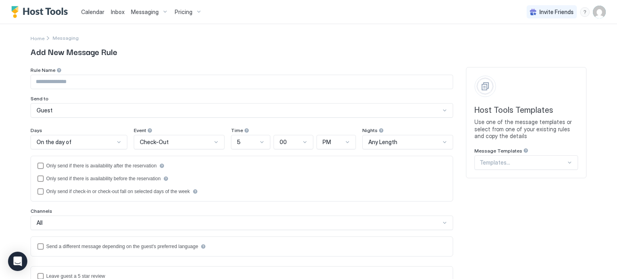
click at [512, 159] on div at bounding box center [523, 162] width 86 height 7
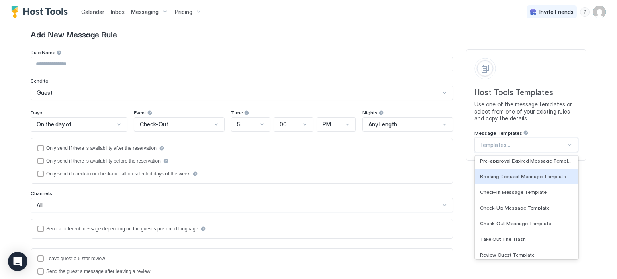
scroll to position [51, 0]
click at [516, 192] on span "Check-In Message Template" at bounding box center [513, 191] width 67 height 6
type input "**********"
type textarea "**********"
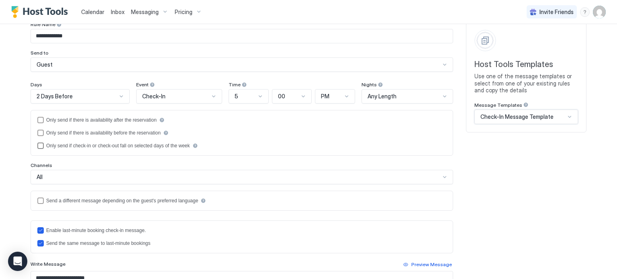
scroll to position [46, 0]
click at [122, 96] on div at bounding box center [121, 96] width 6 height 6
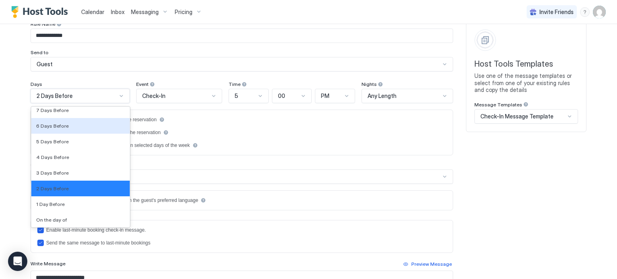
scroll to position [1183, 0]
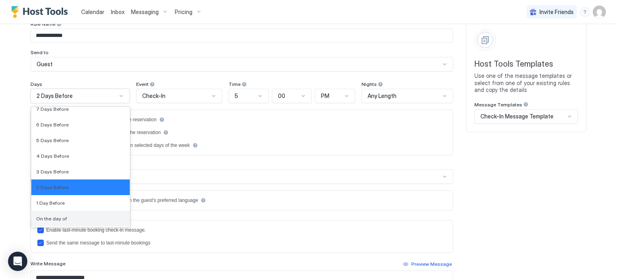
click at [95, 217] on div "On the day of" at bounding box center [80, 219] width 89 height 6
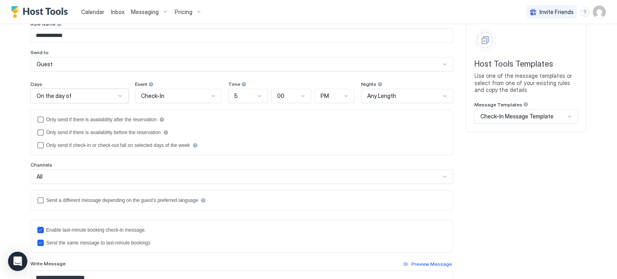
click at [260, 98] on div at bounding box center [259, 96] width 6 height 6
click at [250, 131] on div "2" at bounding box center [249, 130] width 30 height 6
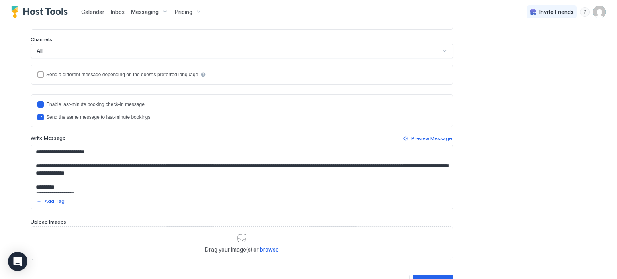
scroll to position [174, 0]
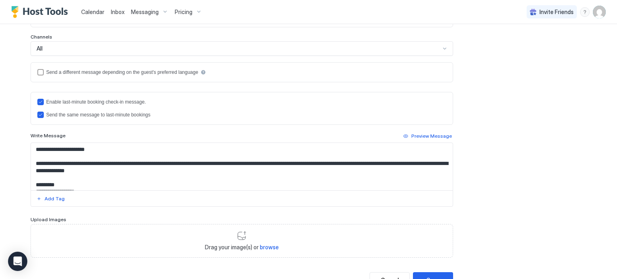
click at [162, 166] on textarea "**********" at bounding box center [242, 166] width 422 height 47
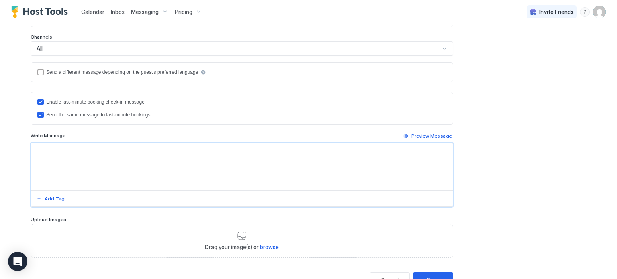
paste textarea "**********"
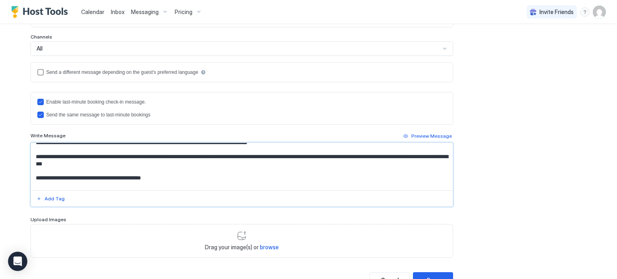
scroll to position [0, 0]
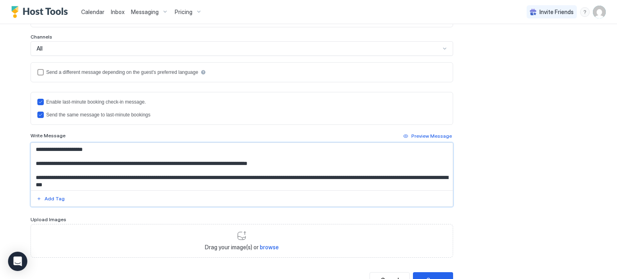
click at [227, 162] on textarea "**********" at bounding box center [242, 166] width 422 height 47
click at [332, 159] on textarea "**********" at bounding box center [242, 166] width 422 height 47
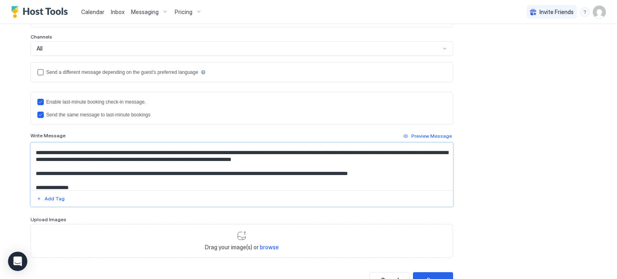
scroll to position [74, 0]
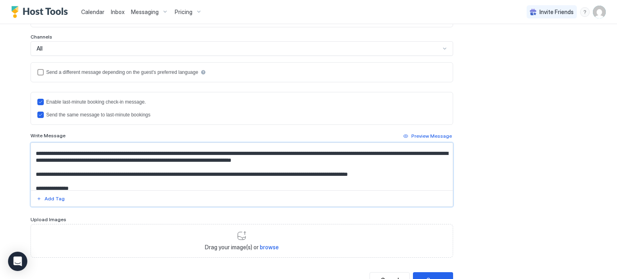
click at [352, 160] on textarea "Input Field" at bounding box center [242, 166] width 422 height 47
drag, startPoint x: 352, startPoint y: 160, endPoint x: 238, endPoint y: 161, distance: 114.2
click at [238, 161] on textarea "Input Field" at bounding box center [242, 166] width 422 height 47
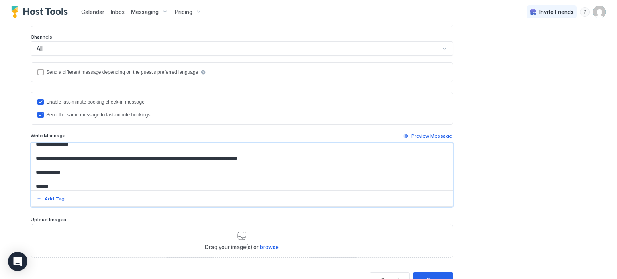
scroll to position [121, 0]
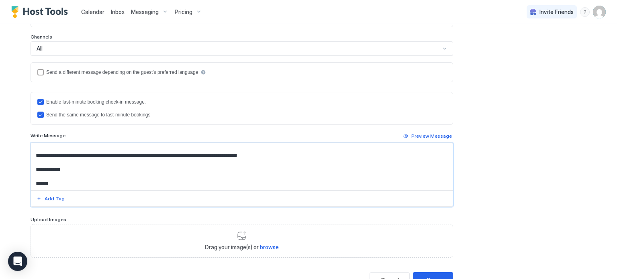
click at [170, 151] on textarea "**********" at bounding box center [242, 166] width 422 height 47
click at [322, 173] on textarea "**********" at bounding box center [242, 166] width 422 height 47
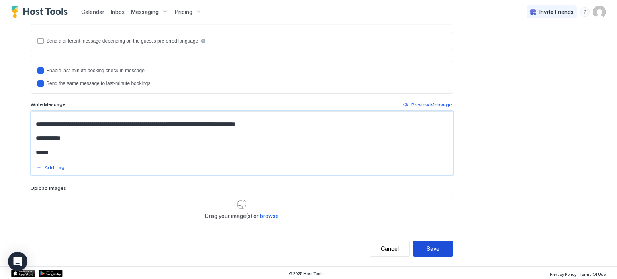
type textarea "**********"
click at [435, 247] on div "Save" at bounding box center [433, 249] width 13 height 8
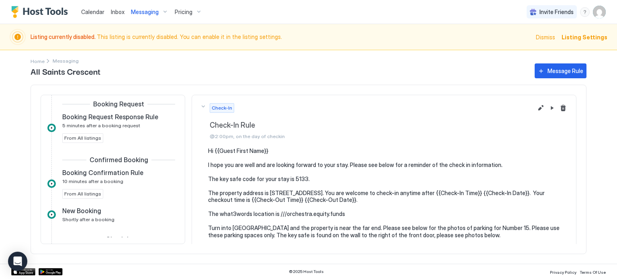
scroll to position [103, 0]
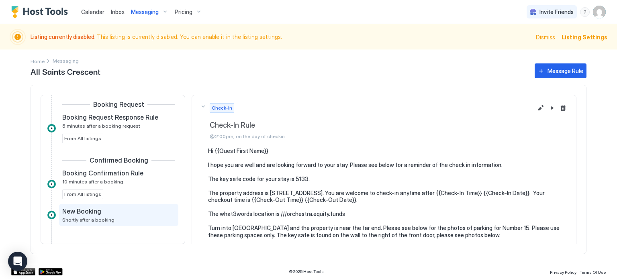
click at [120, 213] on div "New Booking" at bounding box center [113, 211] width 102 height 8
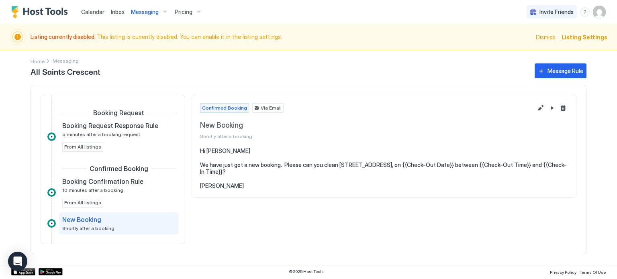
scroll to position [95, 0]
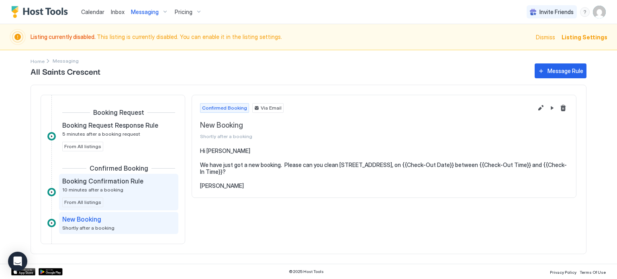
click at [119, 200] on div "Booking Confirmation Rule 10 minutes after a booking From All listings" at bounding box center [118, 192] width 113 height 30
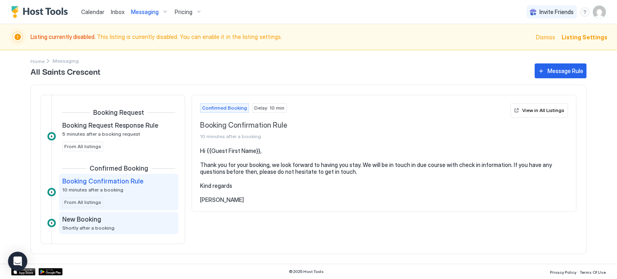
click at [113, 222] on div "New Booking" at bounding box center [113, 219] width 102 height 8
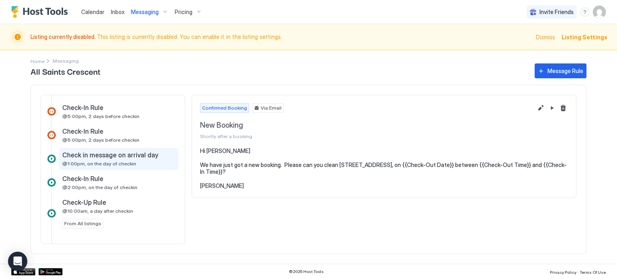
scroll to position [273, 0]
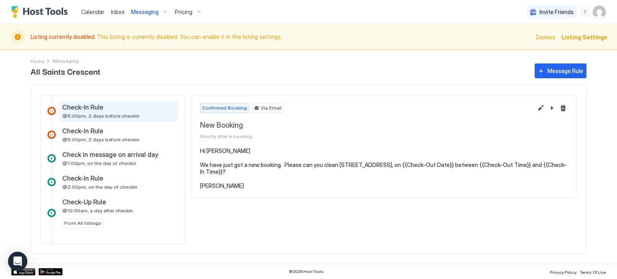
click at [141, 111] on div "Check-In Rule @5:00pm, 2 days before checkin" at bounding box center [113, 111] width 102 height 16
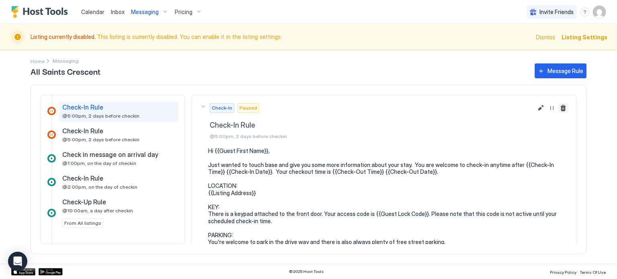
click at [566, 109] on button "Delete message rule" at bounding box center [564, 108] width 10 height 10
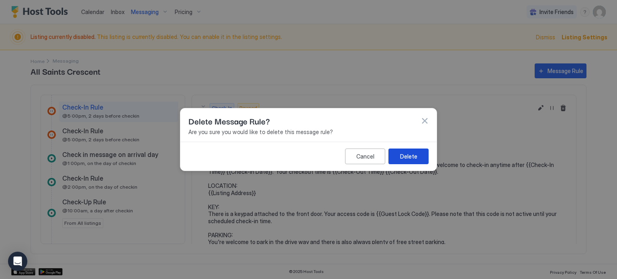
click at [422, 152] on button "Delete" at bounding box center [409, 157] width 40 height 16
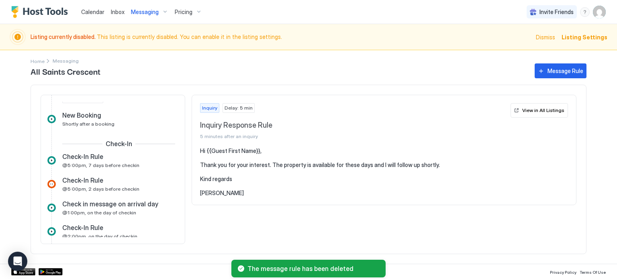
scroll to position [200, 0]
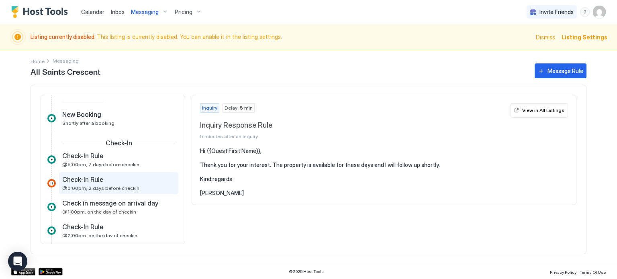
click at [133, 185] on div "Check-In Rule @5:00pm, 2 days before checkin" at bounding box center [113, 184] width 102 height 16
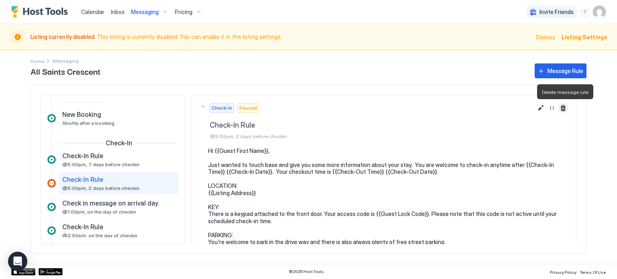
click at [564, 109] on button "Delete message rule" at bounding box center [564, 108] width 10 height 10
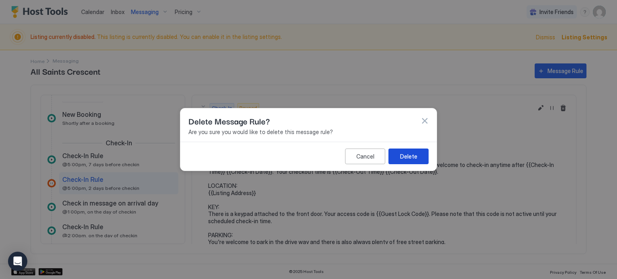
click at [419, 158] on button "Delete" at bounding box center [409, 157] width 40 height 16
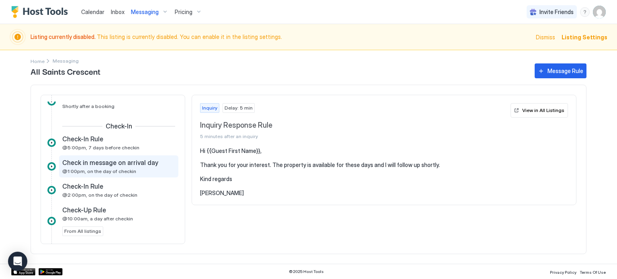
scroll to position [217, 0]
click at [142, 172] on div "Check in message on arrival day @1:00pm, on the day of checkin" at bounding box center [113, 167] width 102 height 16
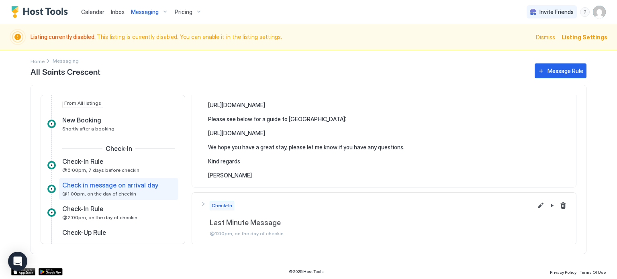
scroll to position [195, 0]
click at [119, 170] on span "@5:00pm, 7 days before checkin" at bounding box center [100, 169] width 77 height 6
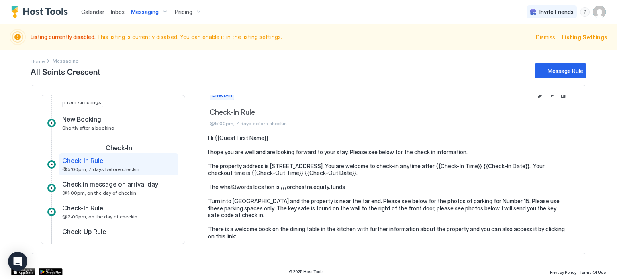
scroll to position [11, 0]
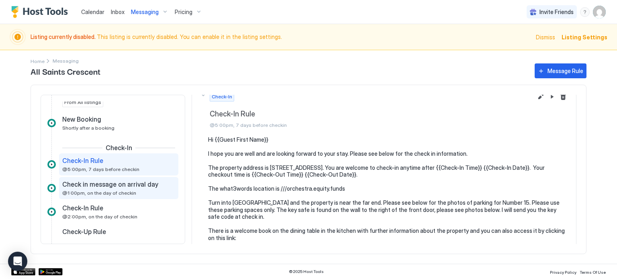
click at [152, 192] on div "Check in message on arrival day @1:00pm, on the day of checkin" at bounding box center [113, 188] width 102 height 16
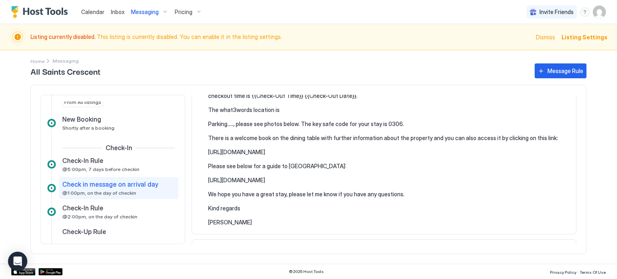
scroll to position [92, 0]
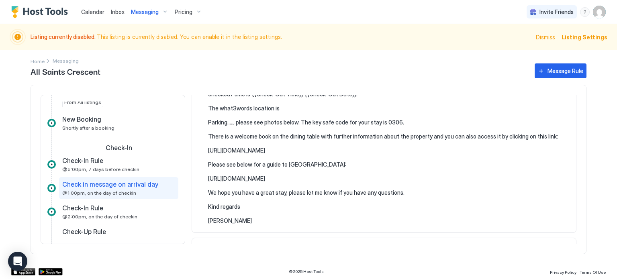
drag, startPoint x: 440, startPoint y: 177, endPoint x: 206, endPoint y: 166, distance: 234.2
click at [206, 166] on div "Hi {{Guest First Name}} Please see below for the check in information. The prop…" at bounding box center [384, 140] width 368 height 169
copy pre "Please see below for a guide to Bath: [URL][DOMAIN_NAME]"
click at [167, 190] on div "Check in message on arrival day @1:00pm, on the day of checkin" at bounding box center [118, 188] width 113 height 16
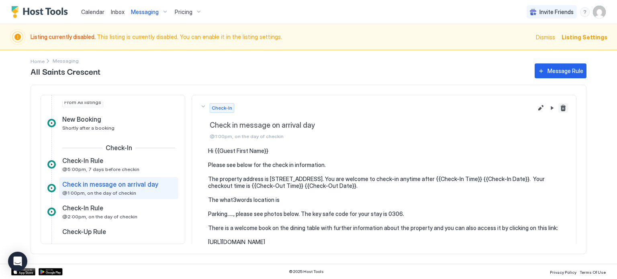
click at [565, 108] on button "Delete message rule" at bounding box center [564, 108] width 10 height 10
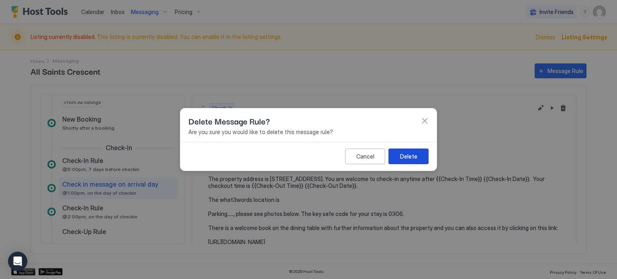
click at [422, 159] on button "Delete" at bounding box center [409, 157] width 40 height 16
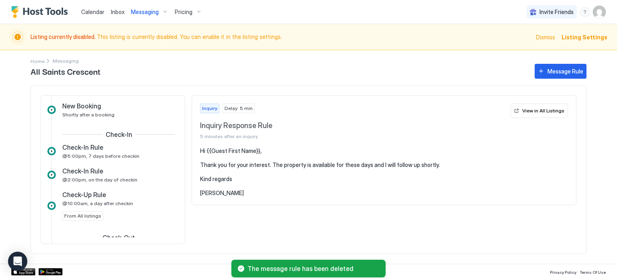
scroll to position [208, 0]
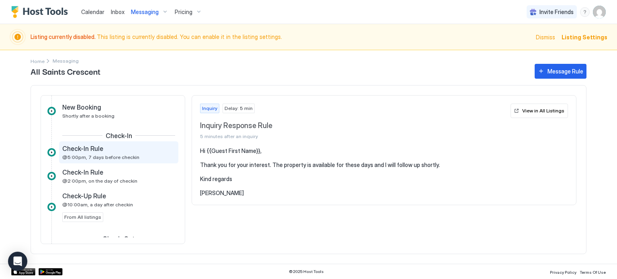
click at [127, 158] on span "@5:00pm, 7 days before checkin" at bounding box center [100, 157] width 77 height 6
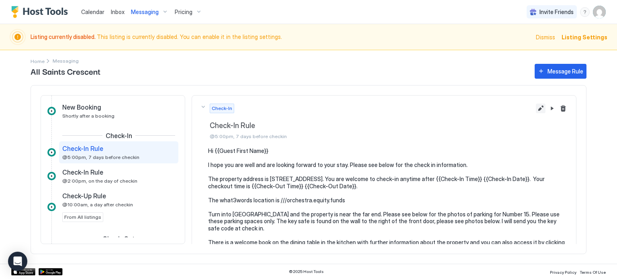
click at [539, 109] on button "Edit message rule" at bounding box center [541, 109] width 10 height 10
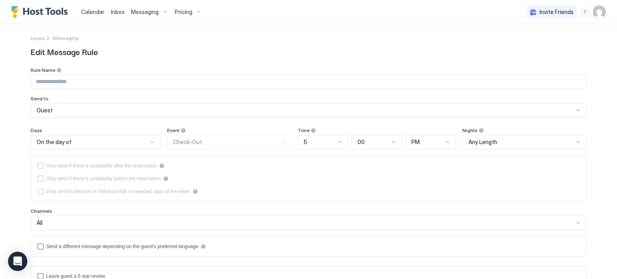
type input "**********"
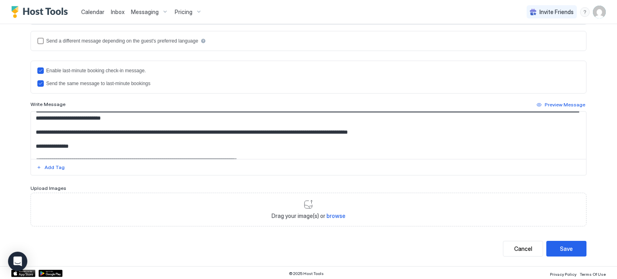
scroll to position [64, 0]
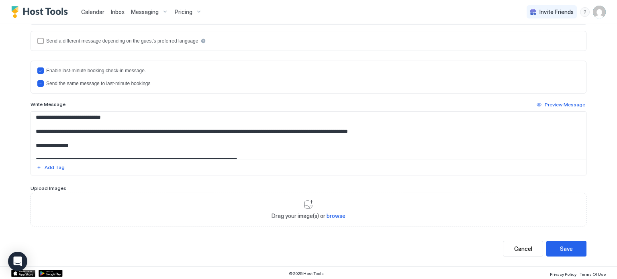
click at [123, 144] on textarea "**********" at bounding box center [309, 135] width 556 height 47
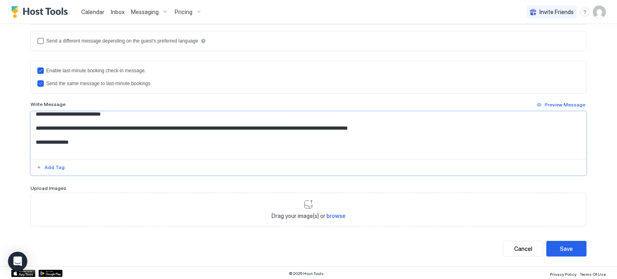
paste textarea "**********"
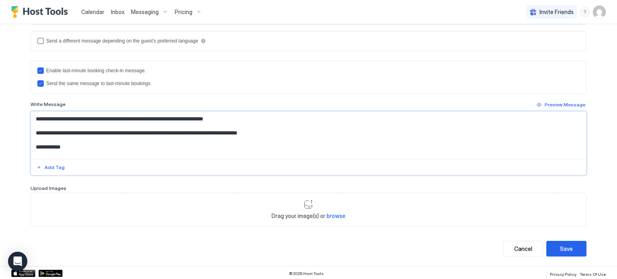
scroll to position [119, 0]
click at [169, 130] on textarea "Input Field" at bounding box center [309, 135] width 556 height 47
type textarea "**********"
click at [559, 245] on button "Save" at bounding box center [567, 249] width 40 height 16
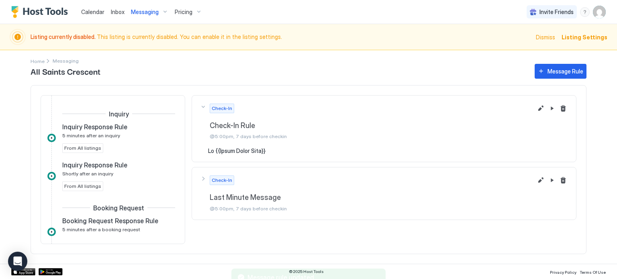
scroll to position [190, 0]
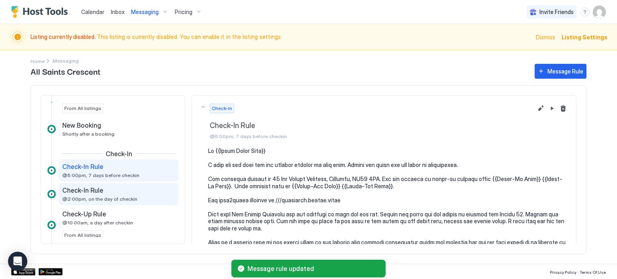
click at [129, 196] on span "@2:00pm, on the day of checkin" at bounding box center [99, 199] width 75 height 6
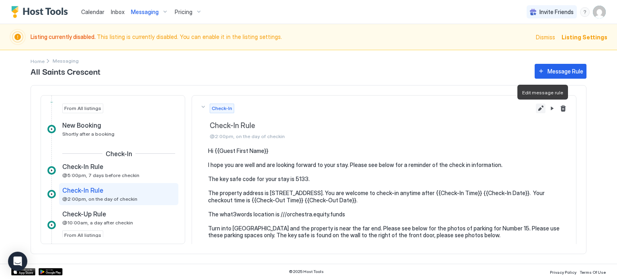
click at [539, 110] on button "Edit message rule" at bounding box center [541, 109] width 10 height 10
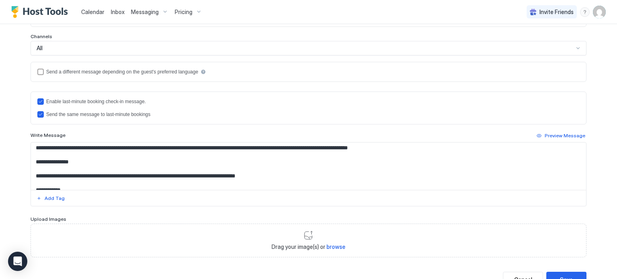
scroll to position [83, 0]
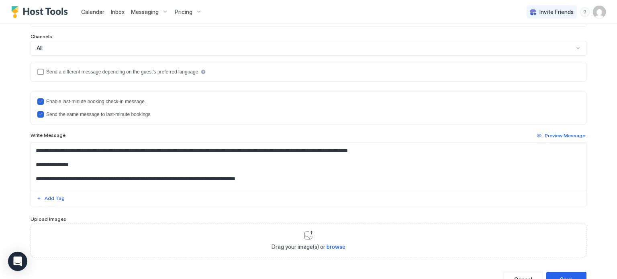
click at [109, 176] on textarea "**********" at bounding box center [309, 166] width 556 height 47
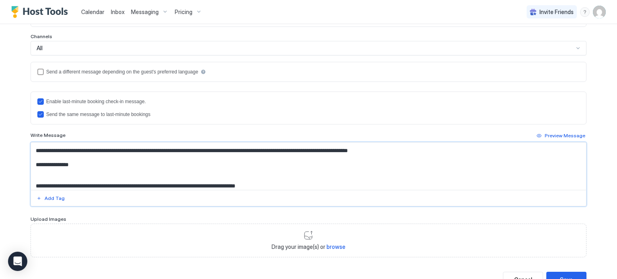
paste textarea "**********"
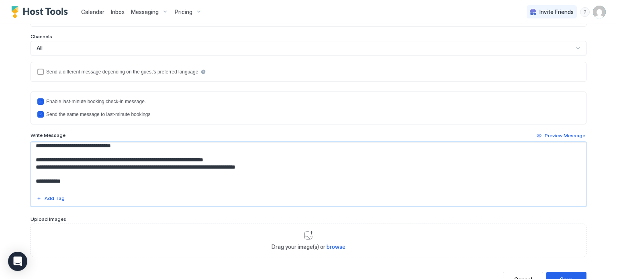
scroll to position [115, 0]
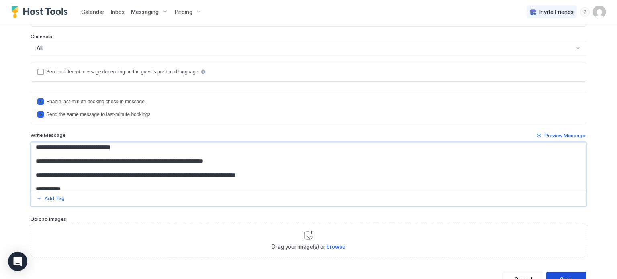
type textarea "**********"
click at [560, 276] on div "Save" at bounding box center [566, 280] width 13 height 8
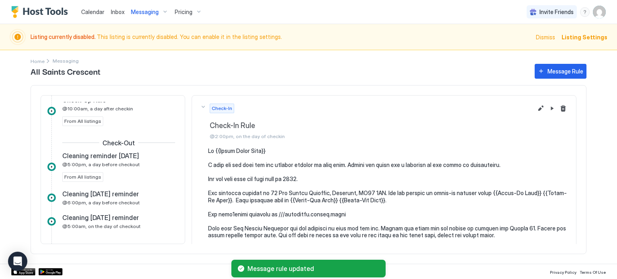
scroll to position [306, 0]
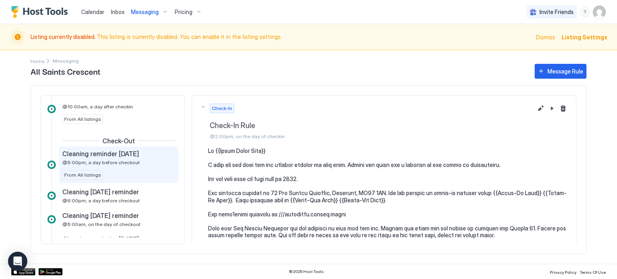
click at [111, 160] on span "@5:00pm, a day before checkout" at bounding box center [101, 163] width 78 height 6
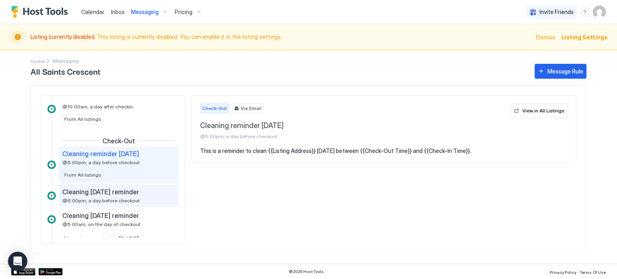
click at [119, 192] on span "Cleaning [DATE] reminder" at bounding box center [100, 192] width 77 height 8
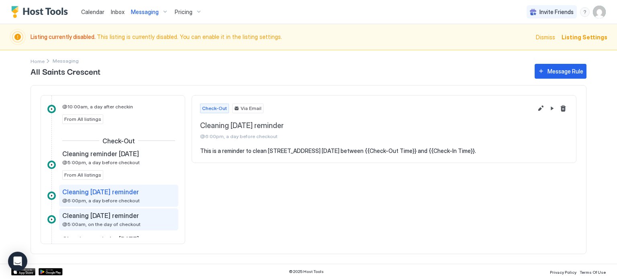
click at [124, 212] on span "Cleaning [DATE] reminder" at bounding box center [100, 216] width 77 height 8
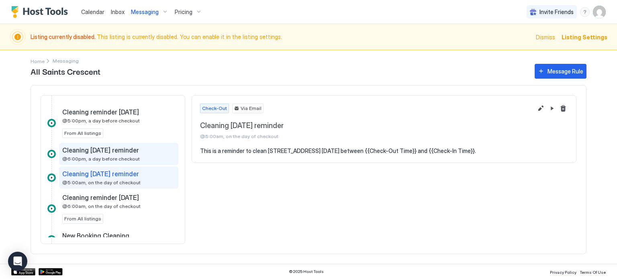
scroll to position [351, 0]
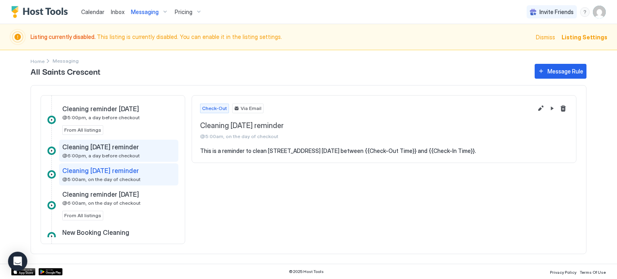
click at [134, 155] on div "Cleaning [DATE] reminder @6:00pm, a day before checkout" at bounding box center [113, 151] width 102 height 16
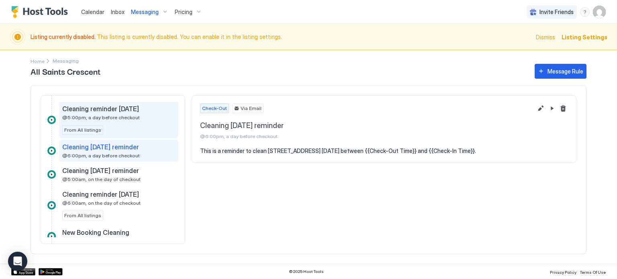
click at [124, 129] on div "Cleaning reminder [DATE] @5:00pm, a day before checkout From All listings" at bounding box center [118, 120] width 113 height 30
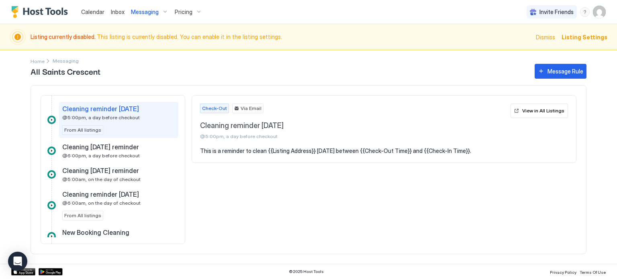
click at [53, 119] on div at bounding box center [51, 120] width 8 height 8
click at [103, 126] on div "Cleaning reminder [DATE] @5:00pm, a day before checkout From All listings" at bounding box center [118, 120] width 113 height 30
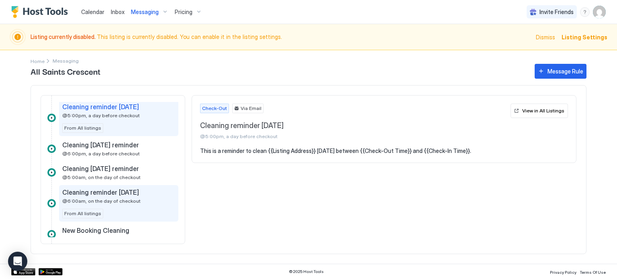
scroll to position [353, 0]
click at [161, 199] on div "Cleaning reminder [DATE] @6:00am, on the day of checkout" at bounding box center [113, 196] width 102 height 16
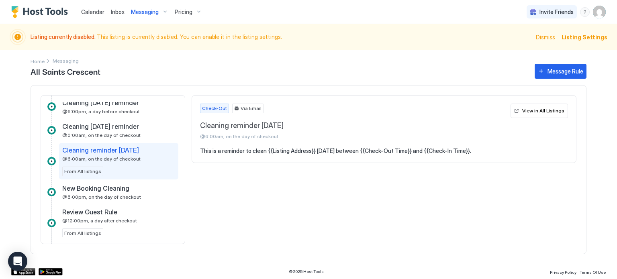
scroll to position [396, 0]
click at [123, 196] on span "@5:00pm, on the day of checkout" at bounding box center [101, 197] width 79 height 6
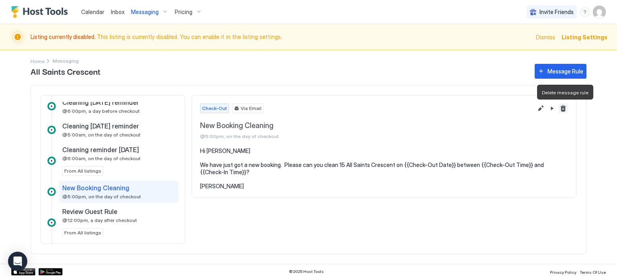
click at [564, 108] on button "Delete message rule" at bounding box center [564, 109] width 10 height 10
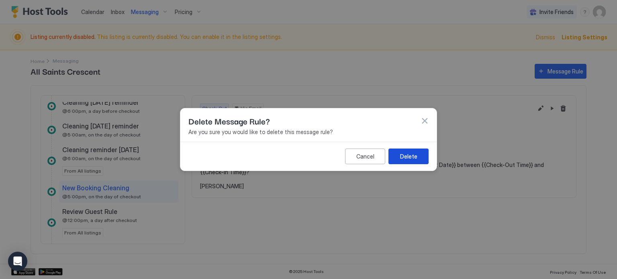
click at [422, 158] on button "Delete" at bounding box center [409, 157] width 40 height 16
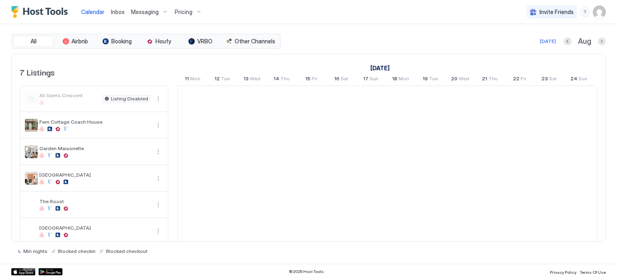
scroll to position [0, 447]
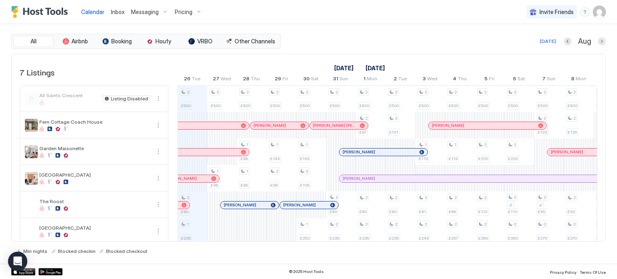
click at [140, 12] on span "Messaging" at bounding box center [145, 11] width 28 height 7
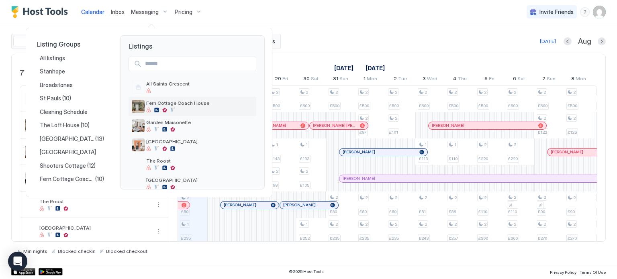
click at [197, 109] on div at bounding box center [199, 110] width 107 height 5
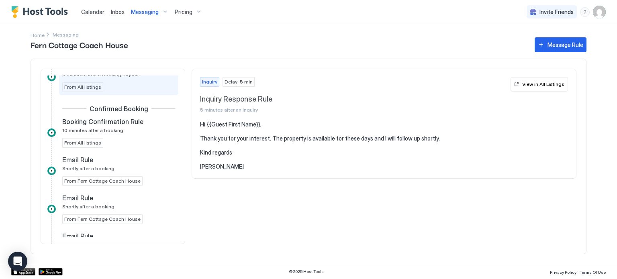
scroll to position [129, 0]
click at [131, 197] on div "Email Rule" at bounding box center [113, 198] width 102 height 8
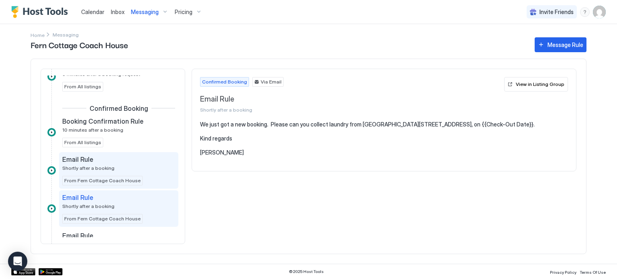
click at [135, 167] on div "Email Rule Shortly after a booking" at bounding box center [113, 164] width 102 height 16
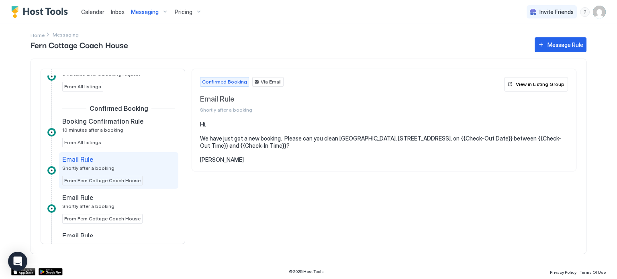
drag, startPoint x: 220, startPoint y: 160, endPoint x: 201, endPoint y: 125, distance: 40.6
click at [201, 125] on pre "Hi, We have just got a new booking. Please can you clean Fern Cottage Coach Hou…" at bounding box center [384, 142] width 368 height 42
copy pre "Hi, We have just got a new booking. Please can you clean Fern Cottage Coach Hou…"
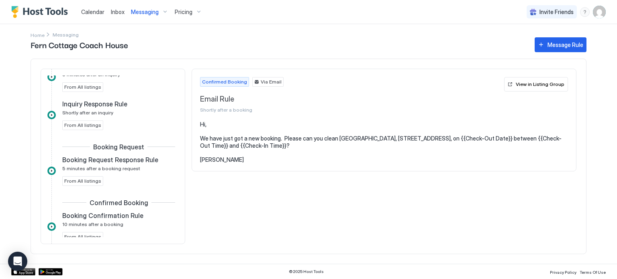
scroll to position [36, 0]
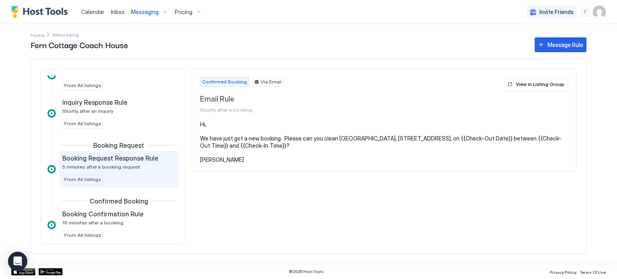
click at [141, 176] on div "Booking Request Response Rule 5 minutes after a booking request From All listin…" at bounding box center [118, 169] width 113 height 30
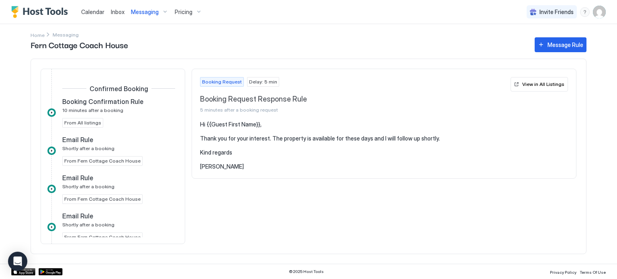
scroll to position [165, 0]
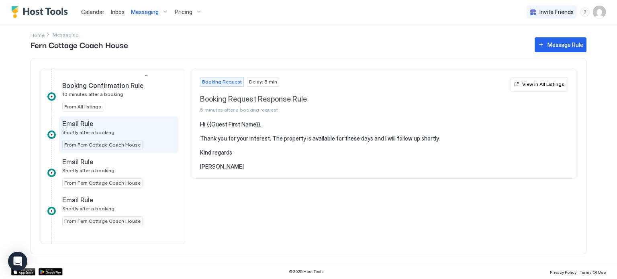
click at [134, 131] on div "Email Rule Shortly after a booking" at bounding box center [113, 128] width 102 height 16
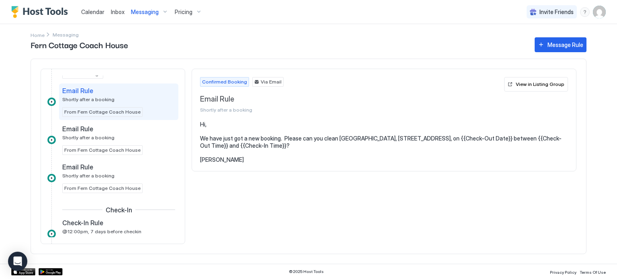
scroll to position [198, 0]
click at [134, 131] on div "Email Rule Shortly after a booking" at bounding box center [113, 133] width 102 height 16
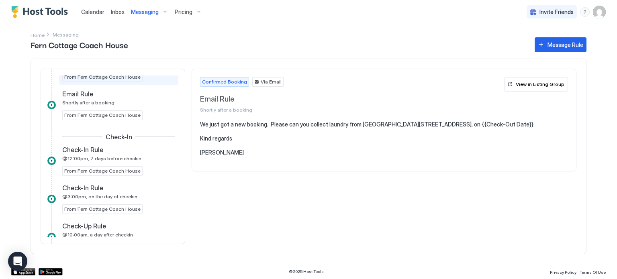
scroll to position [272, 0]
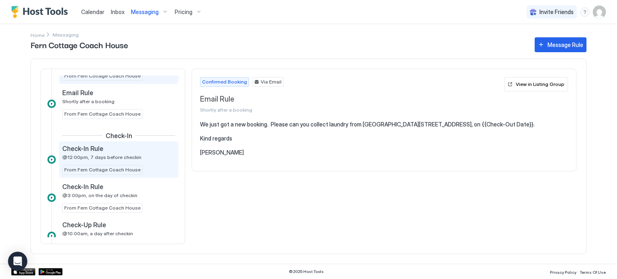
click at [141, 152] on div "Check-In Rule @12:00pm, 7 days before checkin" at bounding box center [113, 153] width 102 height 16
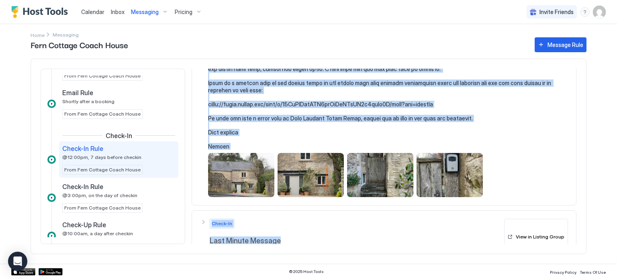
scroll to position [158, 0]
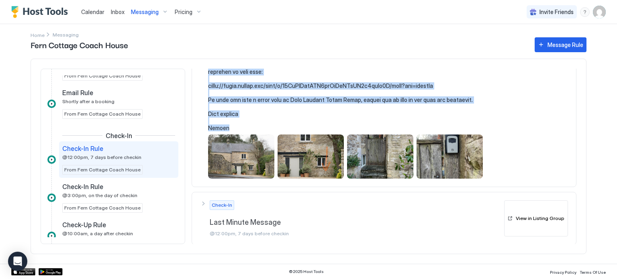
drag, startPoint x: 209, startPoint y: 123, endPoint x: 283, endPoint y: 128, distance: 74.9
click at [283, 128] on pre at bounding box center [388, 47] width 360 height 169
copy pre "Hi {{Guest First Name}} I hope you are well and are looking forward to your sta…"
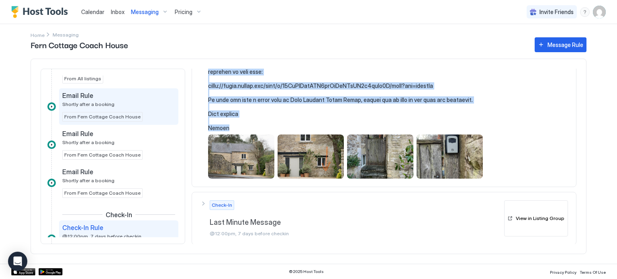
scroll to position [183, 0]
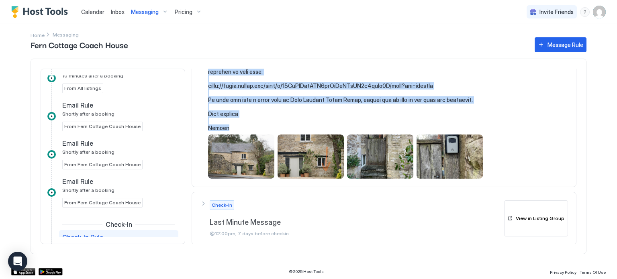
click at [138, 11] on span "Messaging" at bounding box center [145, 11] width 28 height 7
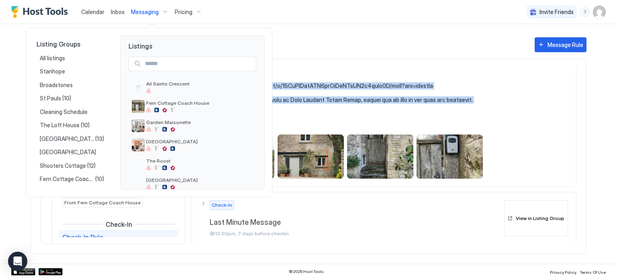
click at [138, 11] on div at bounding box center [308, 139] width 617 height 279
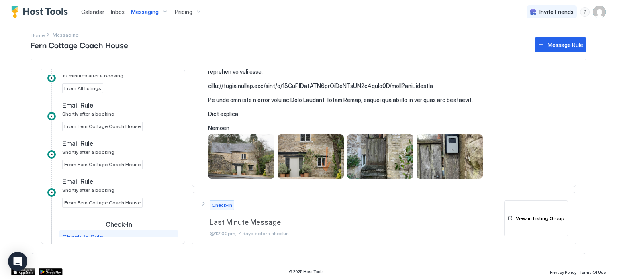
click at [472, 71] on pre at bounding box center [388, 47] width 360 height 169
